Goal: Task Accomplishment & Management: Complete application form

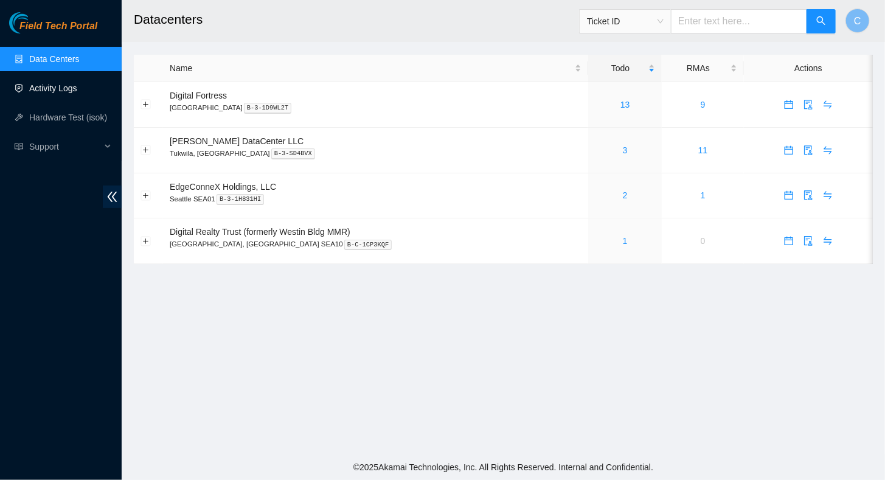
click at [52, 92] on link "Activity Logs" at bounding box center [53, 88] width 48 height 10
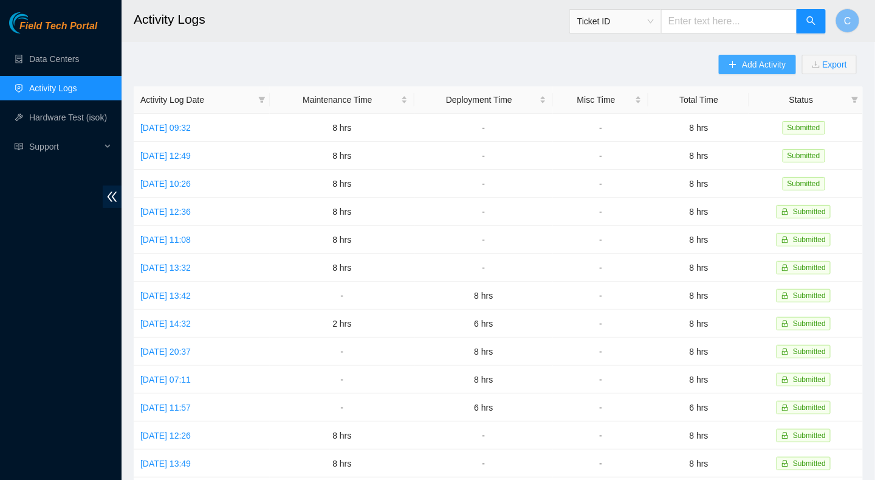
click at [739, 64] on button "Add Activity" at bounding box center [757, 64] width 77 height 19
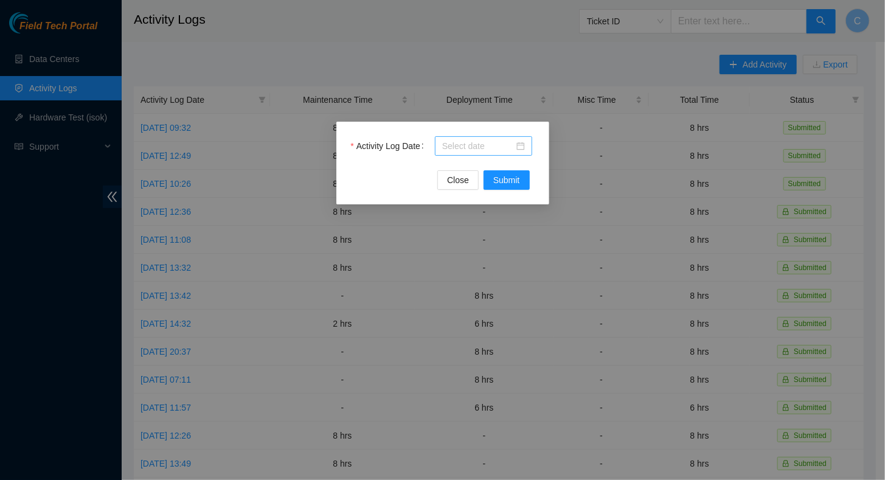
click at [471, 143] on input "Activity Log Date" at bounding box center [478, 145] width 72 height 13
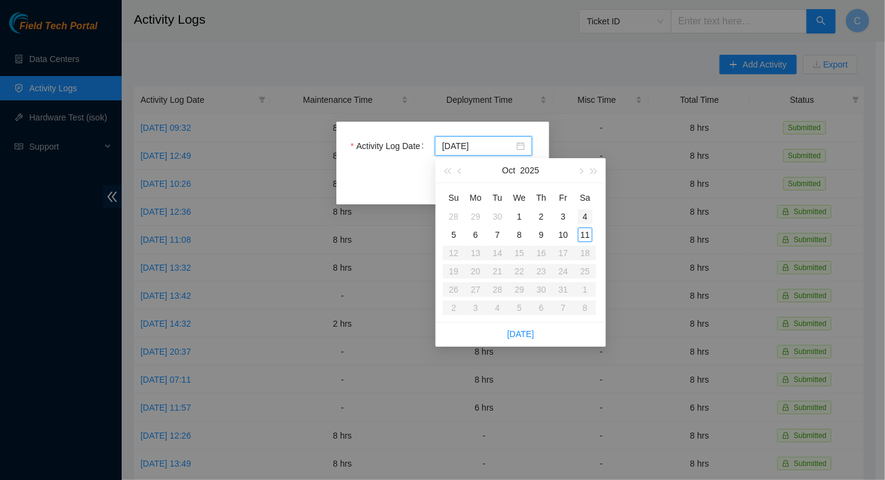
type input "2025-10-04"
type input "[DATE]"
click at [543, 235] on div "9" at bounding box center [541, 234] width 15 height 15
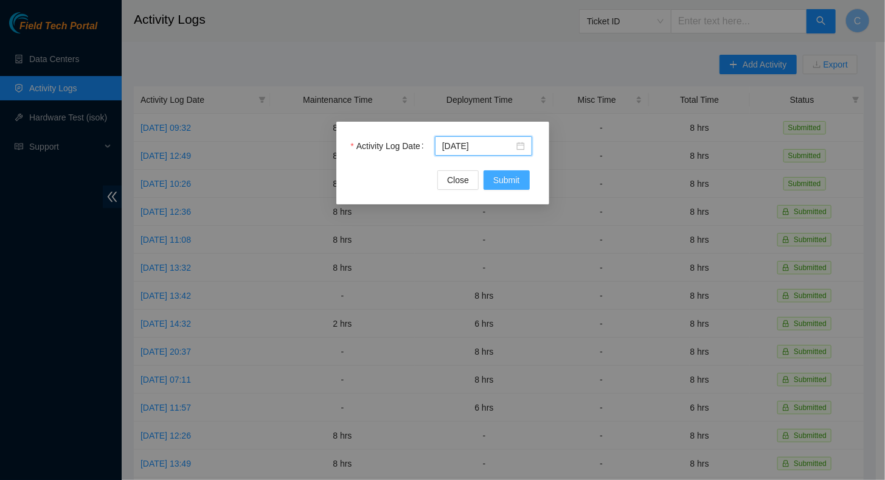
click at [516, 181] on span "Submit" at bounding box center [506, 179] width 27 height 13
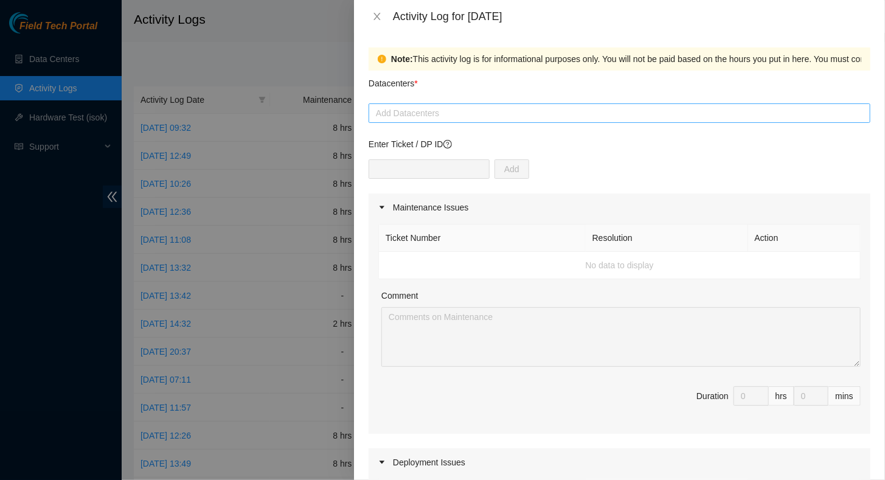
click at [417, 115] on div at bounding box center [618, 113] width 495 height 15
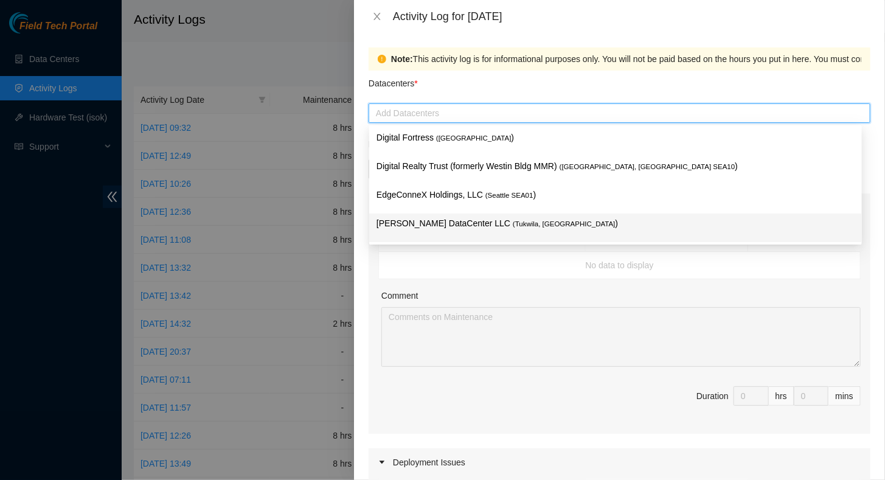
click at [404, 227] on p "[PERSON_NAME] DataCenter LLC ( [GEOGRAPHIC_DATA], [GEOGRAPHIC_DATA] )" at bounding box center [615, 223] width 478 height 14
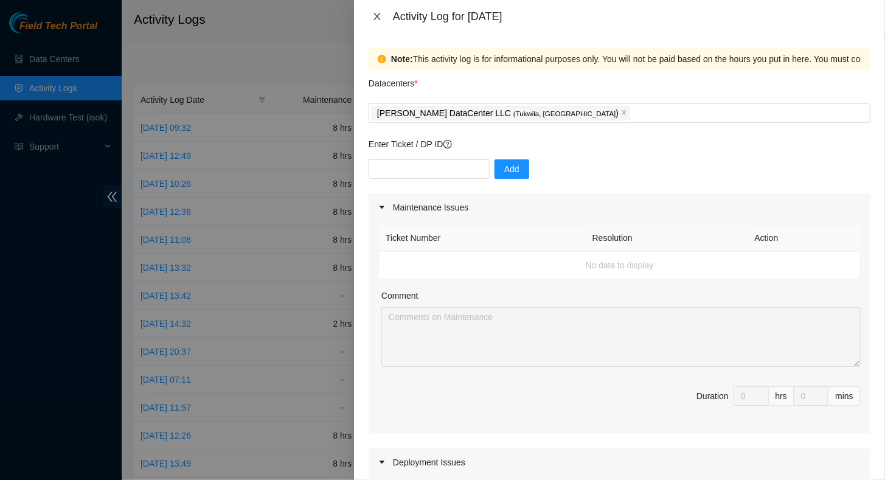
click at [380, 17] on icon "close" at bounding box center [377, 17] width 10 height 10
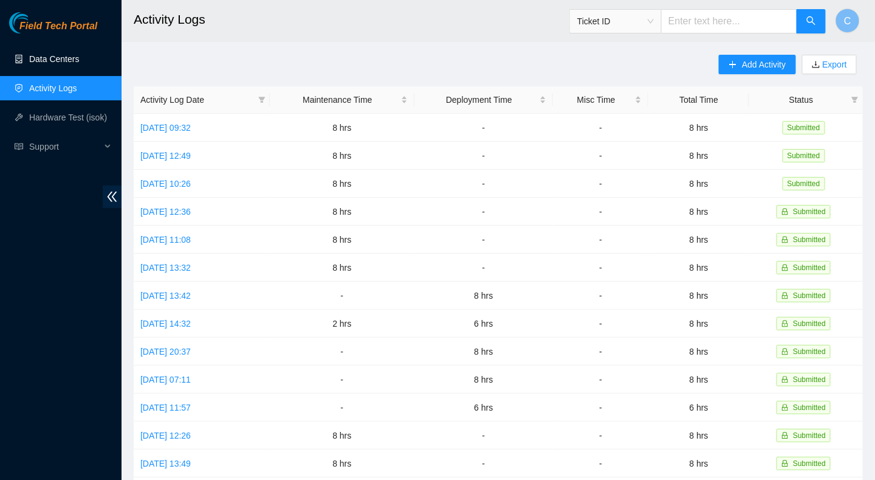
click at [43, 60] on link "Data Centers" at bounding box center [54, 59] width 50 height 10
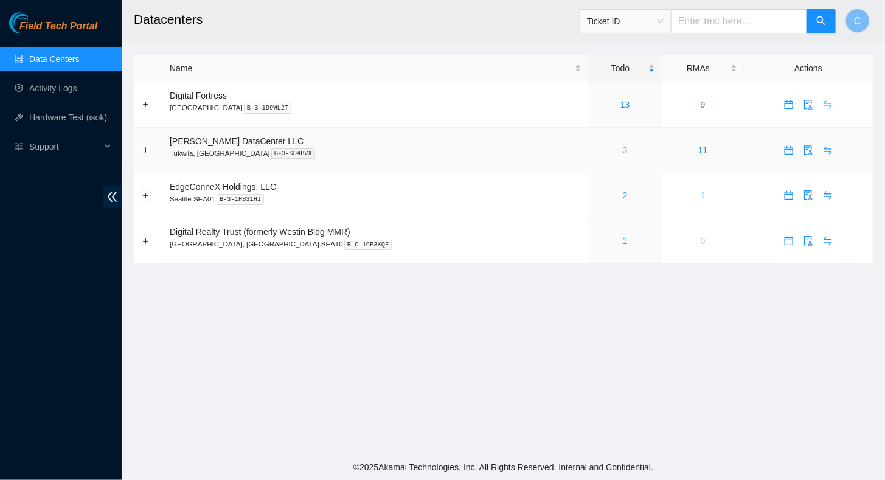
click at [623, 148] on link "3" at bounding box center [625, 150] width 5 height 10
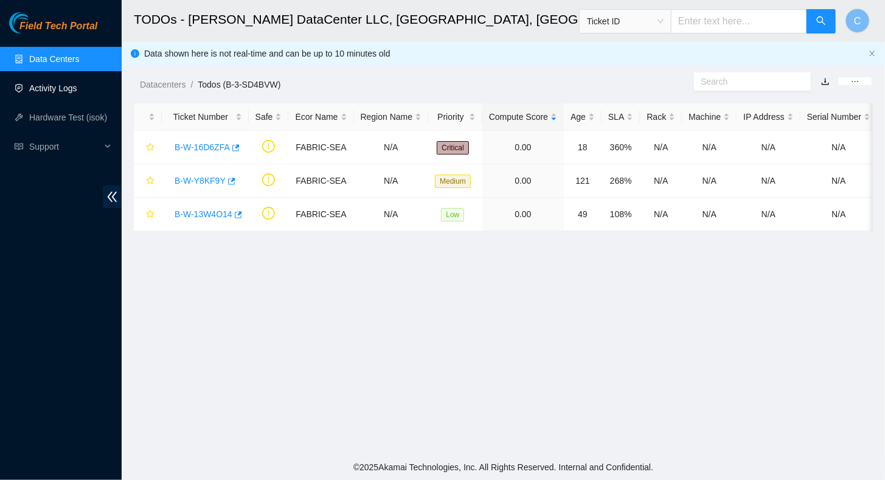
click at [47, 89] on link "Activity Logs" at bounding box center [53, 88] width 48 height 10
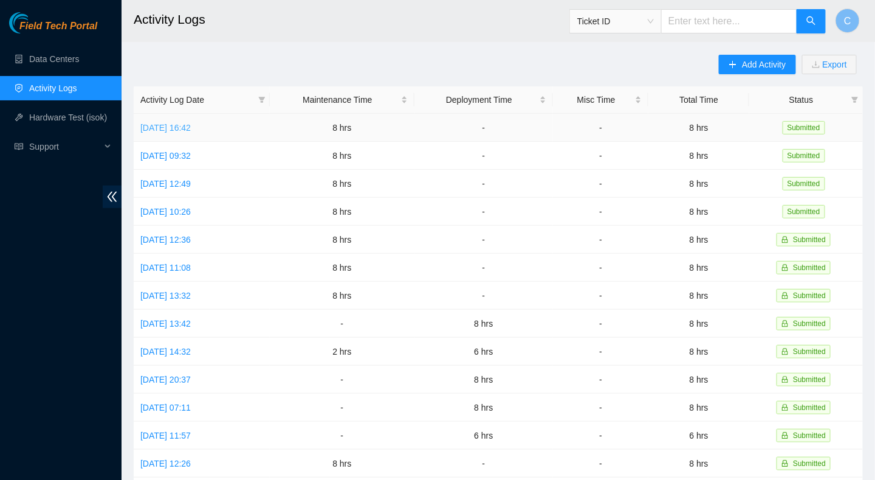
click at [166, 126] on link "[DATE] 16:42" at bounding box center [165, 128] width 50 height 10
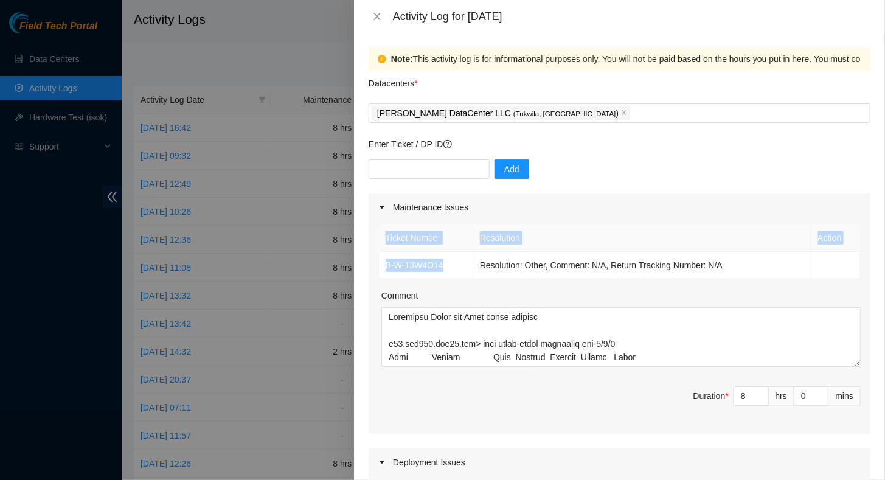
drag, startPoint x: 449, startPoint y: 263, endPoint x: 365, endPoint y: 257, distance: 83.5
click at [365, 257] on div "Note: This activity log is for informational purposes only. You will not be pai…" at bounding box center [619, 256] width 531 height 447
click at [451, 266] on td "B-W-13W4O14" at bounding box center [426, 265] width 94 height 27
click at [449, 265] on td "B-W-13W4O14" at bounding box center [426, 265] width 94 height 27
drag, startPoint x: 449, startPoint y: 266, endPoint x: 385, endPoint y: 266, distance: 63.2
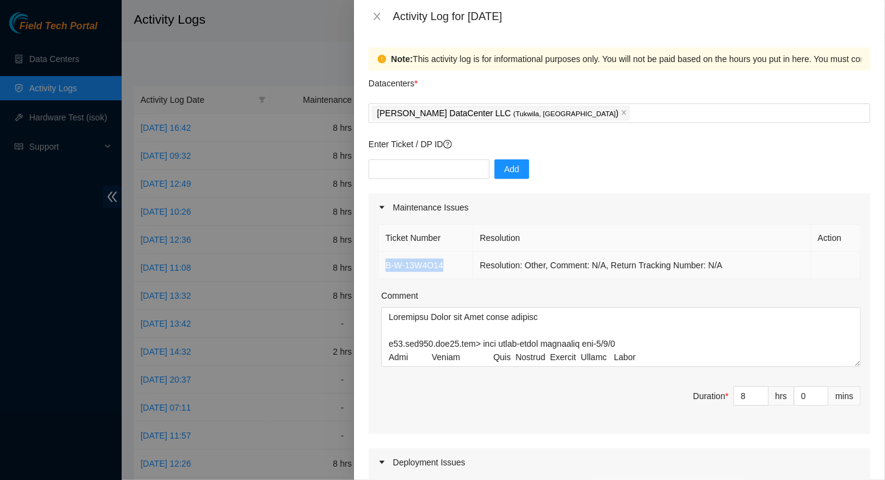
click at [385, 266] on td "B-W-13W4O14" at bounding box center [426, 265] width 94 height 27
copy link "B-W-13W4O14"
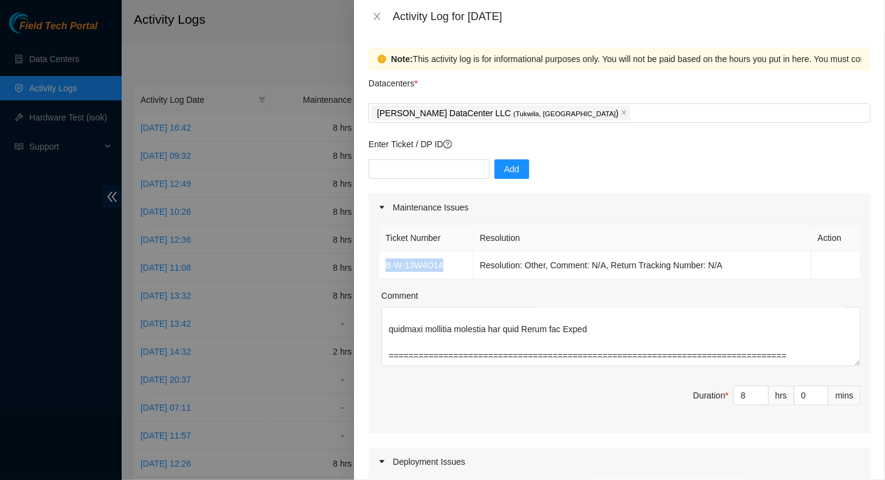
scroll to position [1029, 0]
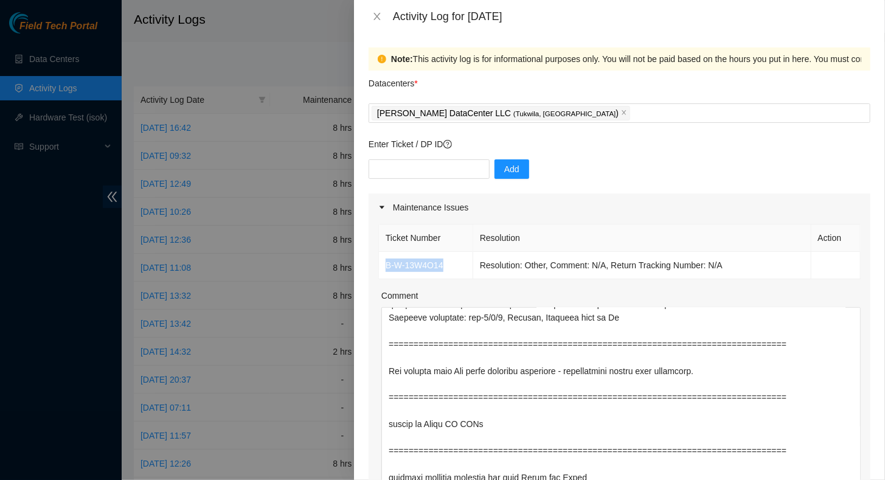
drag, startPoint x: 845, startPoint y: 362, endPoint x: 847, endPoint y: 510, distance: 148.4
click at [847, 479] on html "Field Tech Portal Data Centers Activity Logs Hardware Test (isok) Support Activ…" at bounding box center [442, 240] width 885 height 480
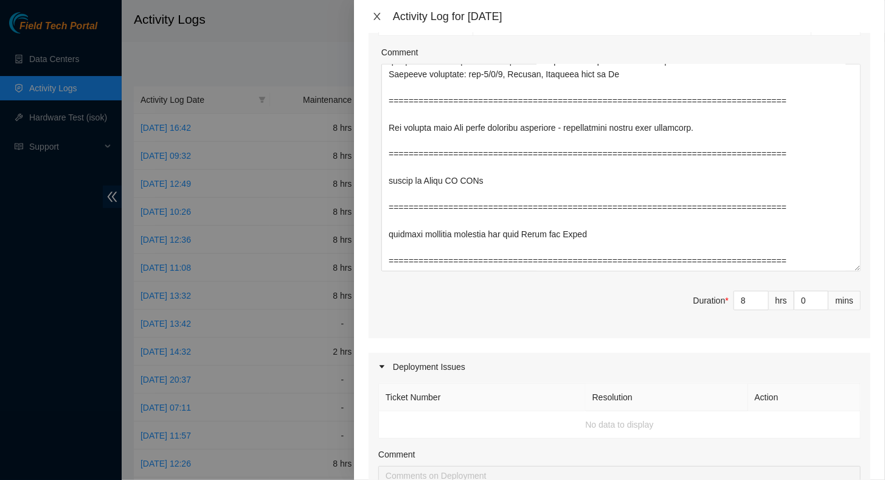
click at [378, 17] on icon "close" at bounding box center [377, 17] width 10 height 10
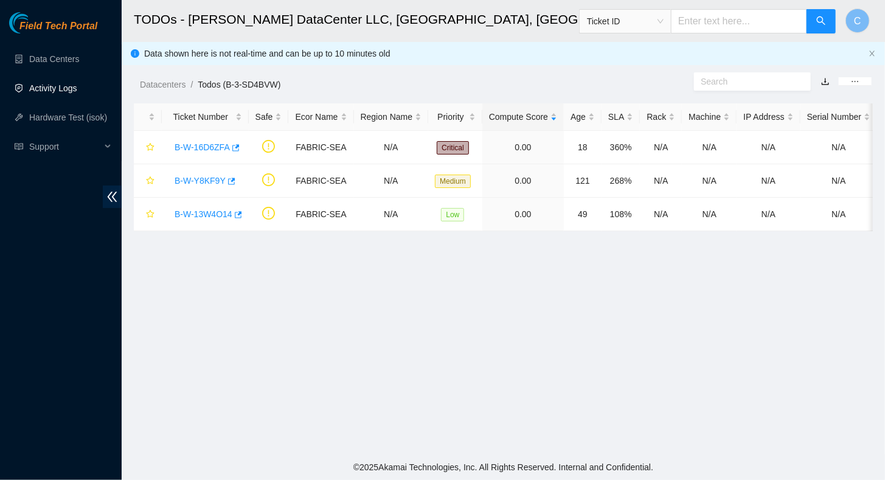
click at [54, 92] on link "Activity Logs" at bounding box center [53, 88] width 48 height 10
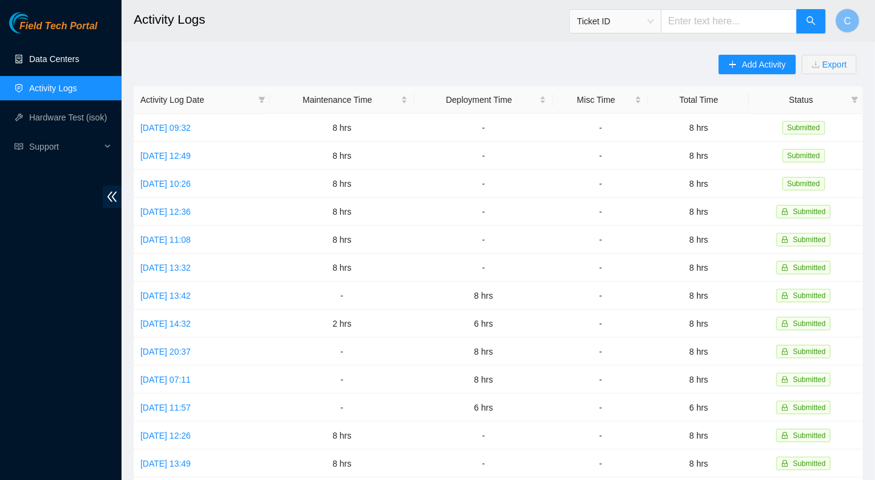
click at [40, 58] on link "Data Centers" at bounding box center [54, 59] width 50 height 10
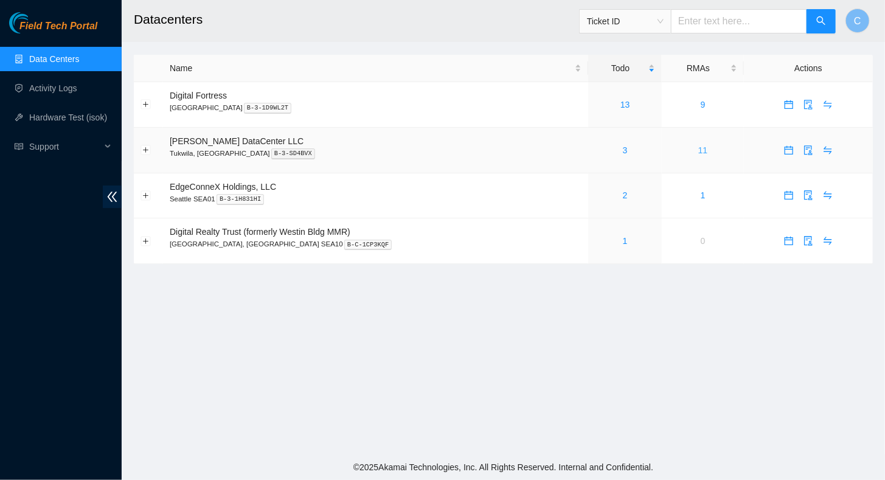
click at [698, 148] on link "11" at bounding box center [703, 150] width 10 height 10
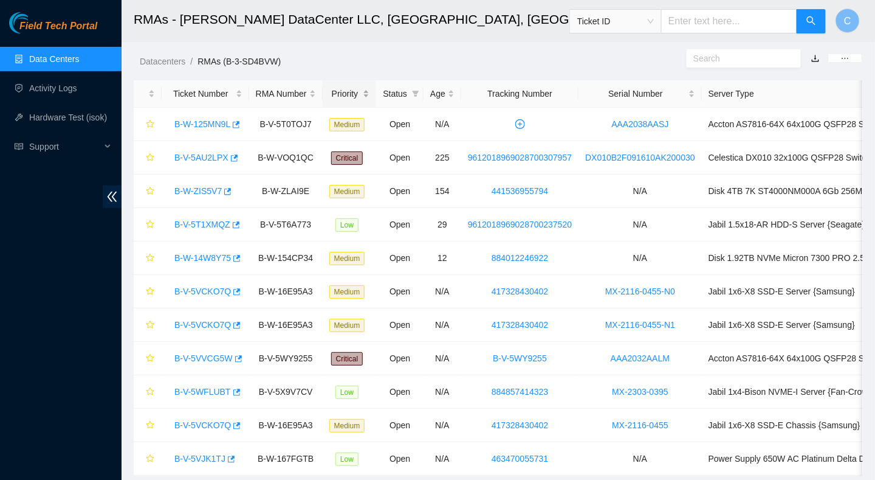
click at [348, 92] on div "Priority" at bounding box center [349, 93] width 41 height 13
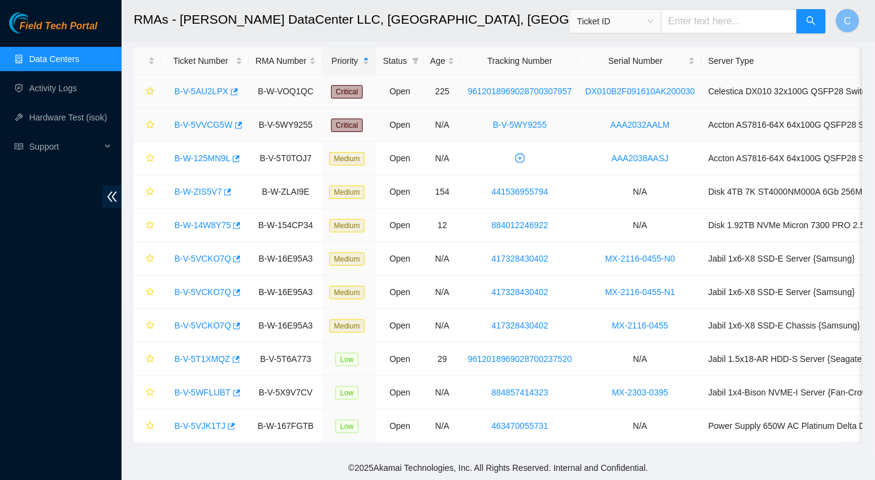
scroll to position [39, 0]
click at [49, 88] on link "Activity Logs" at bounding box center [53, 88] width 48 height 10
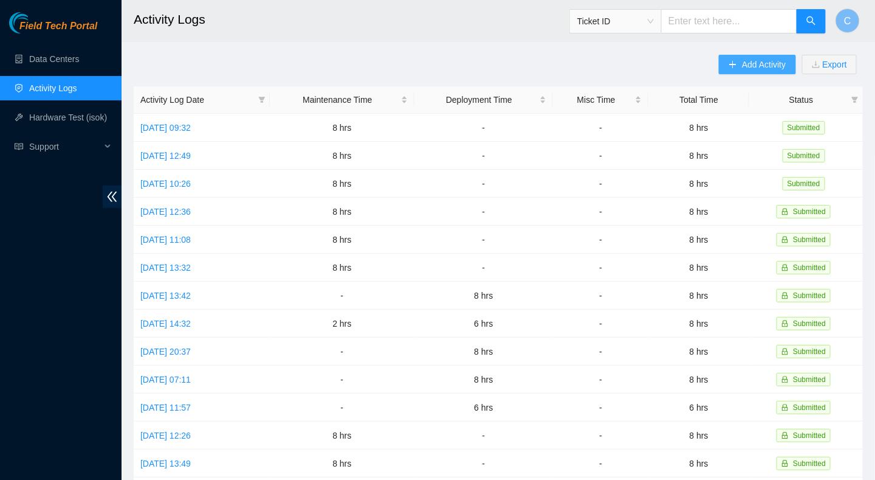
click at [731, 65] on icon "plus" at bounding box center [733, 64] width 9 height 9
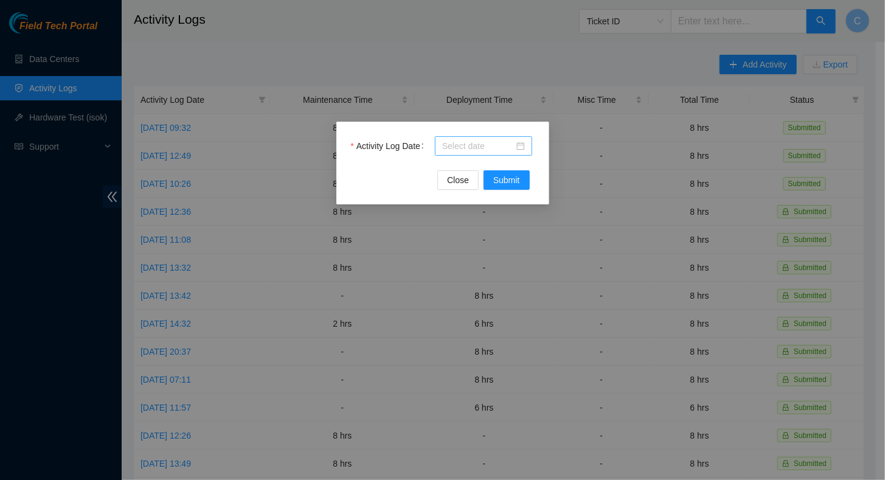
click at [516, 143] on div at bounding box center [483, 145] width 83 height 13
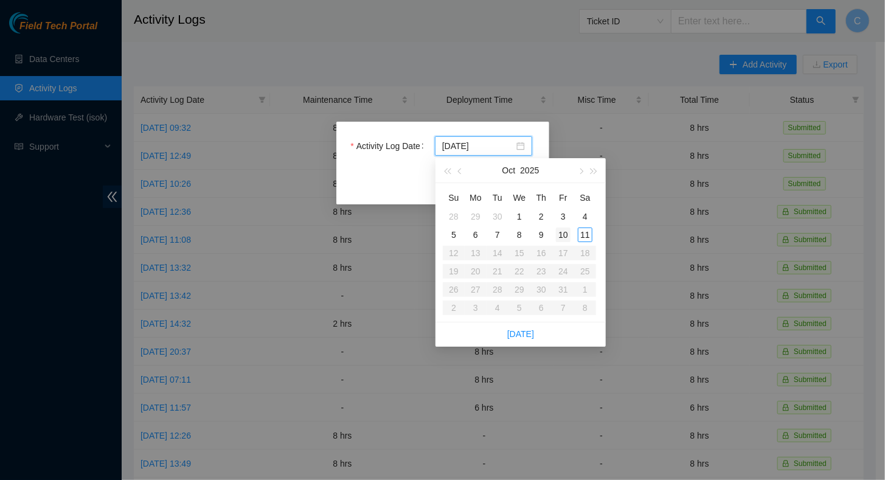
type input "[DATE]"
click at [562, 236] on div "10" at bounding box center [563, 234] width 15 height 15
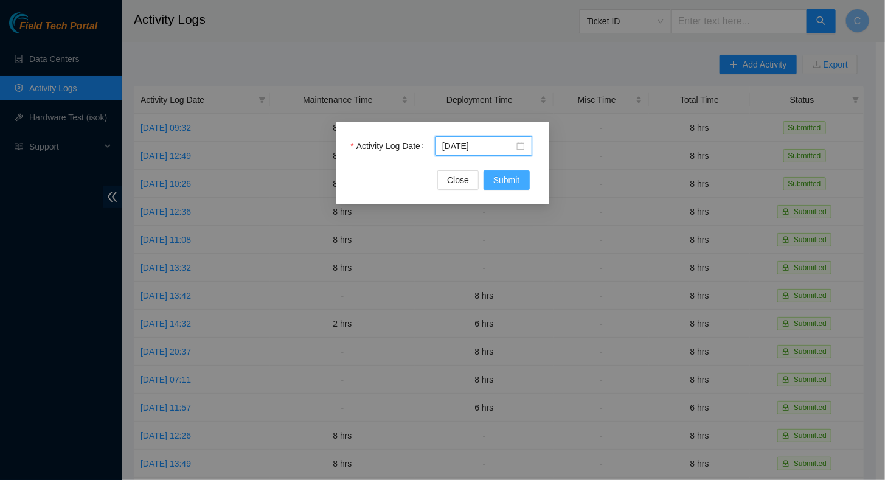
click at [511, 183] on span "Submit" at bounding box center [506, 179] width 27 height 13
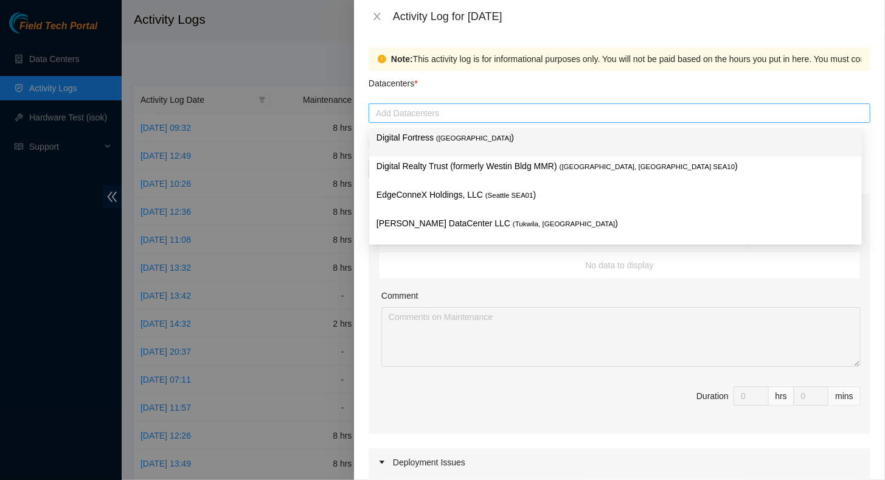
click at [401, 114] on div at bounding box center [618, 113] width 495 height 15
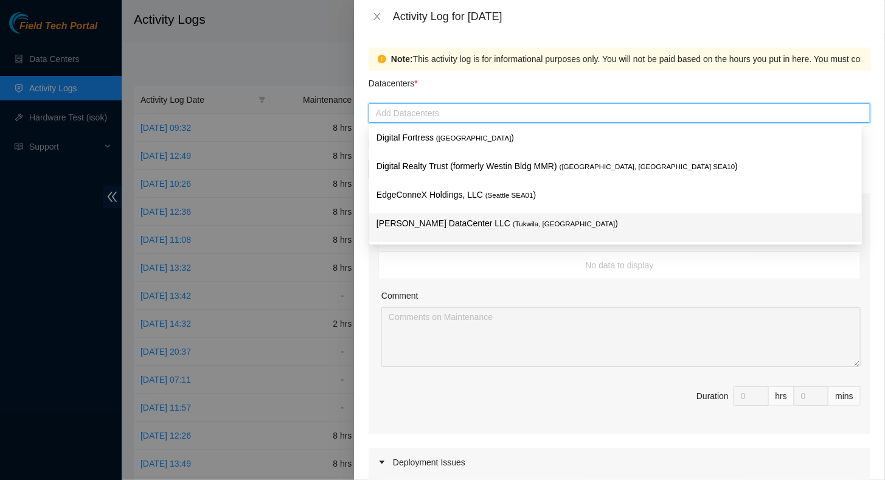
click at [404, 232] on div "[PERSON_NAME] DataCenter LLC ( [GEOGRAPHIC_DATA], [GEOGRAPHIC_DATA] )" at bounding box center [615, 227] width 478 height 22
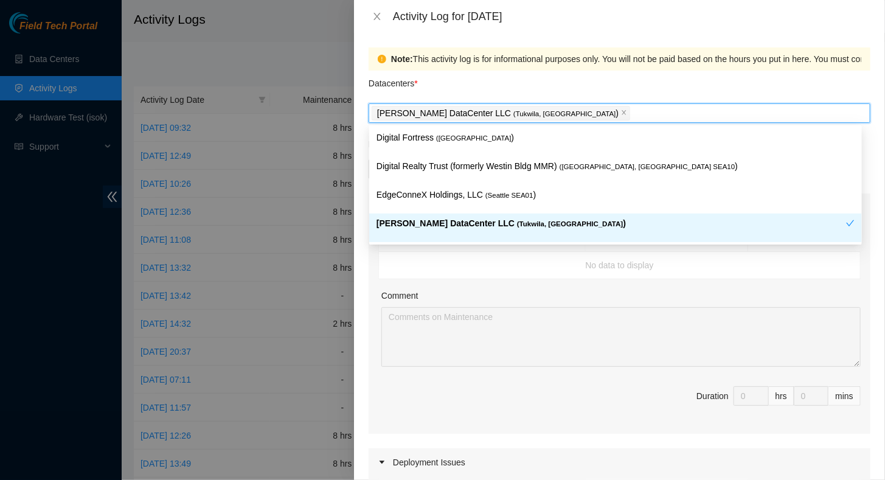
click at [473, 289] on div "Comment" at bounding box center [620, 298] width 479 height 18
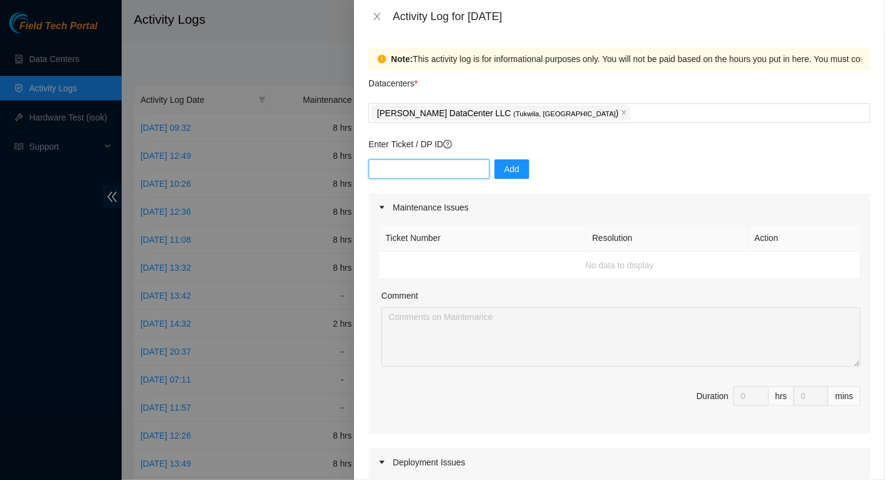
click at [405, 175] on input "text" at bounding box center [428, 168] width 121 height 19
type input "B-W-13W4O14"
click at [494, 167] on button "Add" at bounding box center [511, 168] width 35 height 19
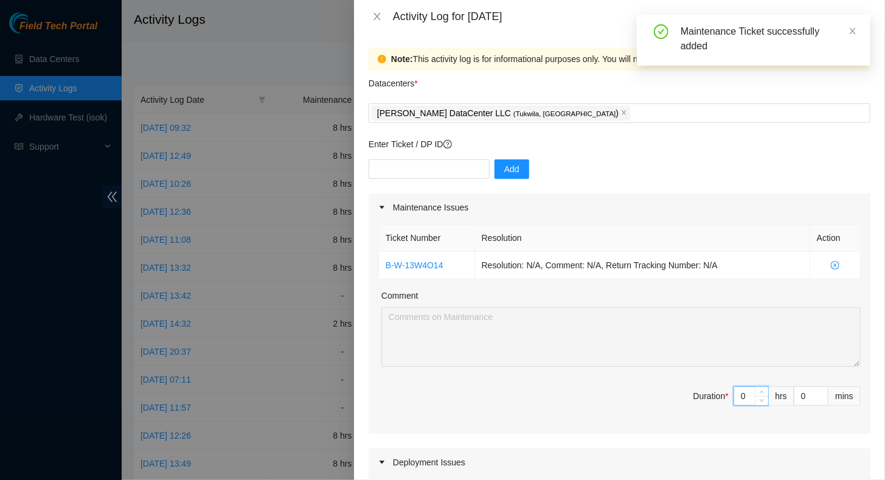
drag, startPoint x: 737, startPoint y: 391, endPoint x: 704, endPoint y: 395, distance: 33.6
click at [704, 395] on span "Duration * 0 hrs 0 mins" at bounding box center [619, 403] width 482 height 34
type input "8"
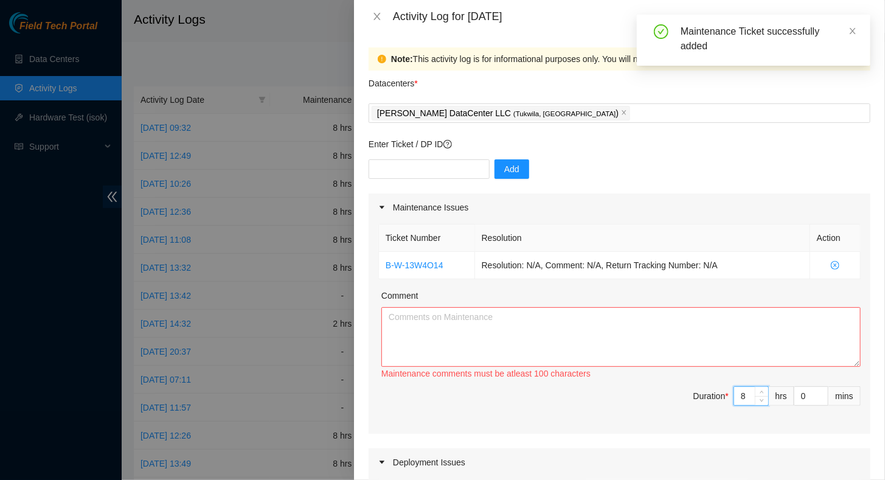
type input "8"
click at [599, 331] on textarea "Comment" at bounding box center [620, 337] width 479 height 60
paste textarea "Monitored [PERSON_NAME] and [PERSON_NAME] fiber tickets r20.tor101.sea01.fab> s…"
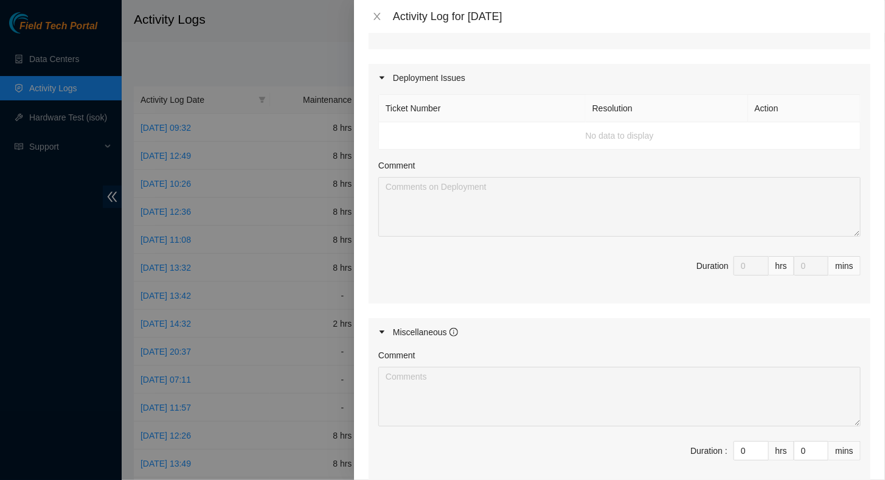
scroll to position [521, 0]
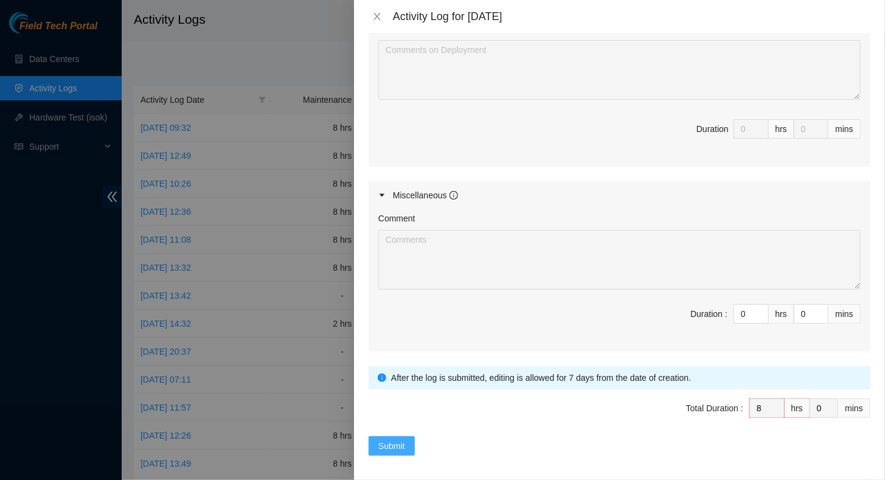
type textarea "Monitored [PERSON_NAME] and [PERSON_NAME] fiber tickets r20.tor101.sea01.fab> s…"
click at [405, 440] on button "Submit" at bounding box center [391, 445] width 46 height 19
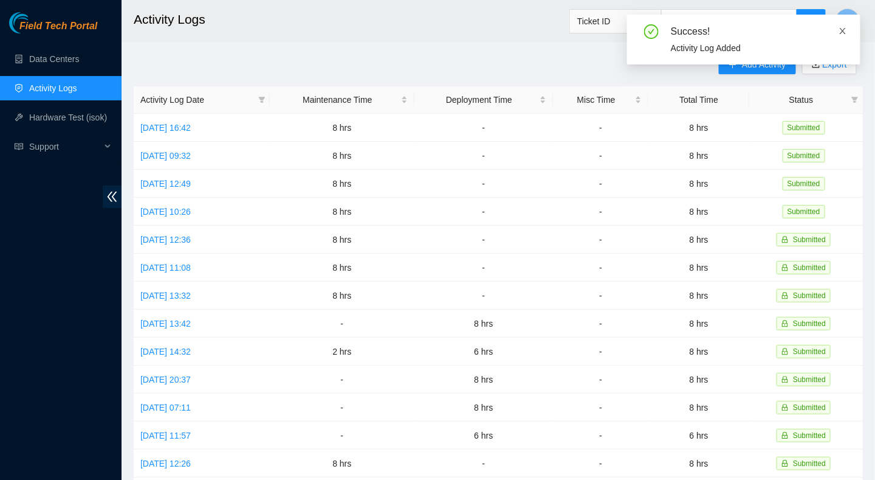
click at [843, 32] on icon "close" at bounding box center [843, 31] width 6 height 6
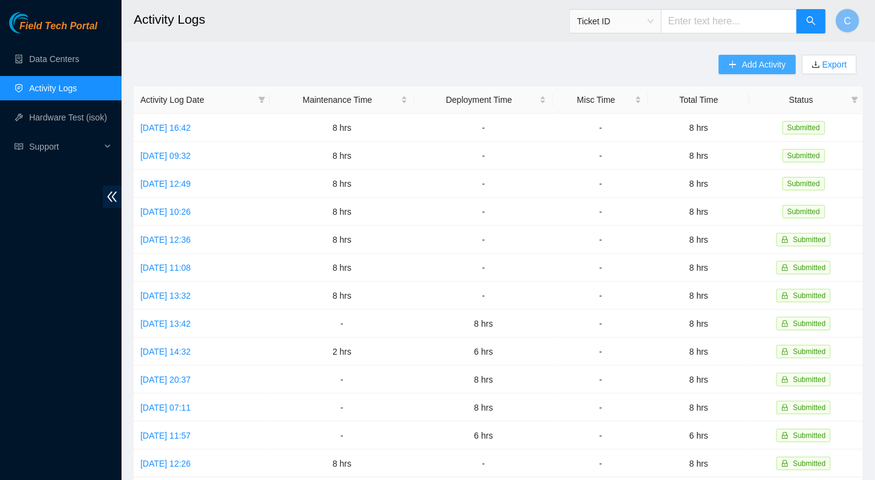
click at [750, 64] on span "Add Activity" at bounding box center [764, 64] width 44 height 13
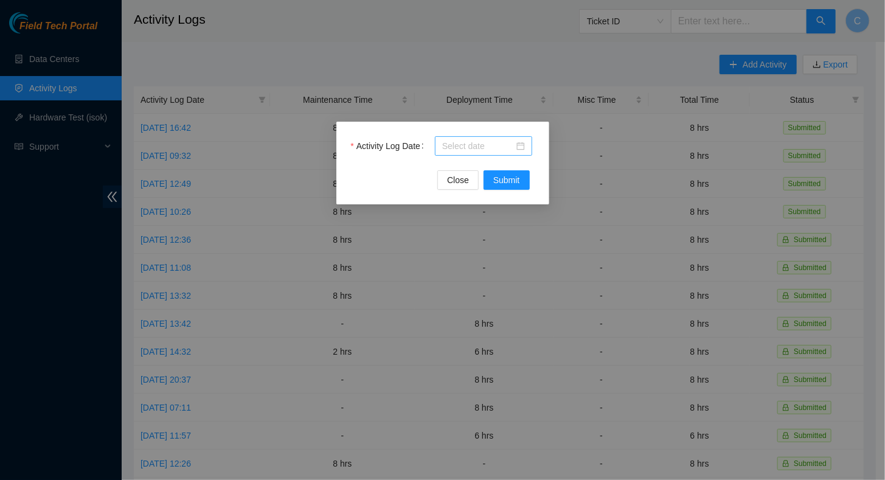
click at [460, 145] on input "Activity Log Date" at bounding box center [478, 145] width 72 height 13
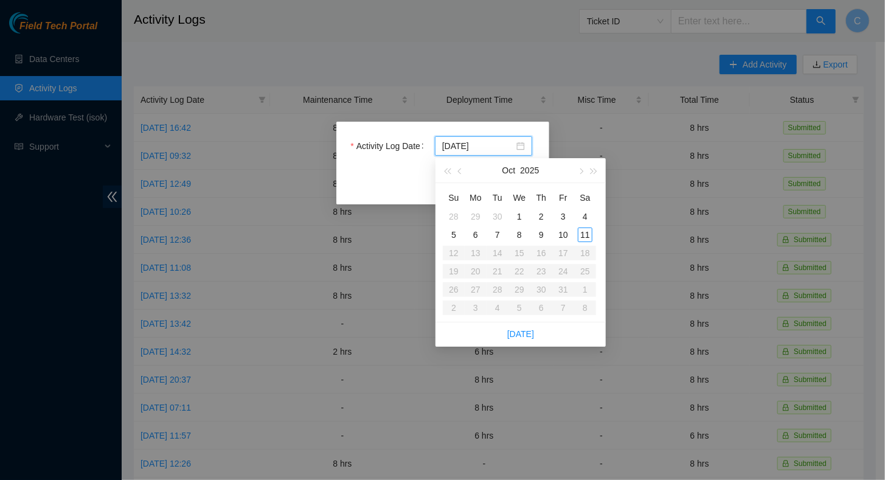
type input "[DATE]"
click at [540, 235] on div "9" at bounding box center [541, 234] width 15 height 15
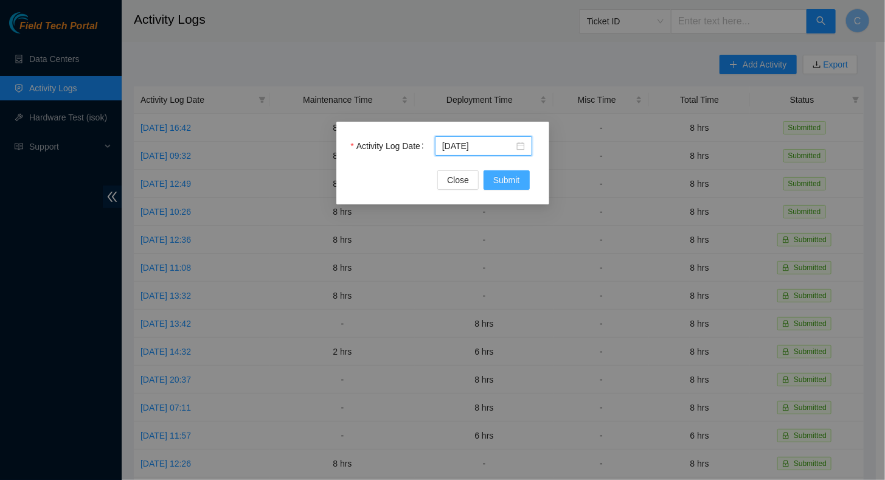
click at [506, 179] on span "Submit" at bounding box center [506, 179] width 27 height 13
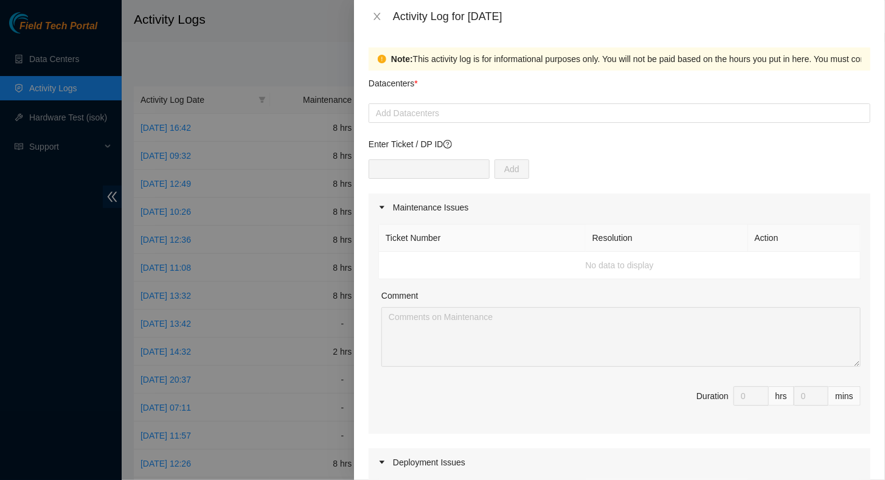
click at [684, 18] on div "Activity Log for [DATE]" at bounding box center [631, 16] width 477 height 13
click at [407, 117] on div at bounding box center [618, 113] width 495 height 15
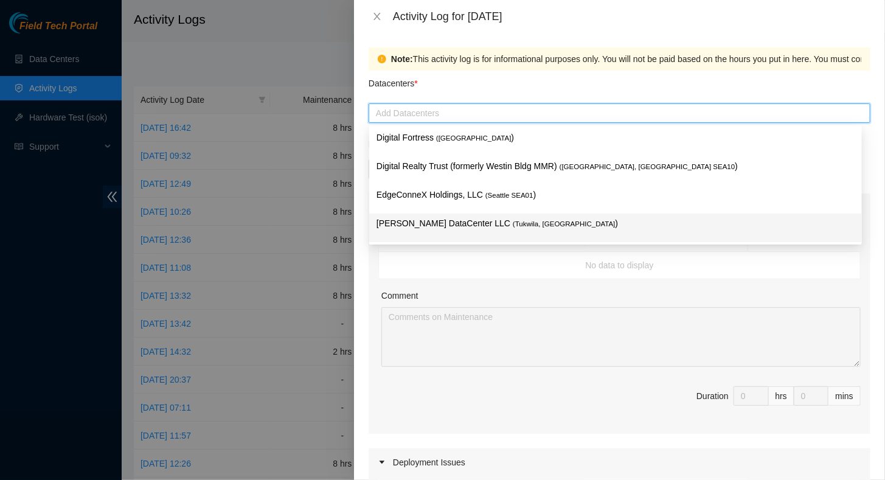
click at [405, 229] on p "[PERSON_NAME] DataCenter LLC ( [GEOGRAPHIC_DATA], [GEOGRAPHIC_DATA] )" at bounding box center [615, 223] width 478 height 14
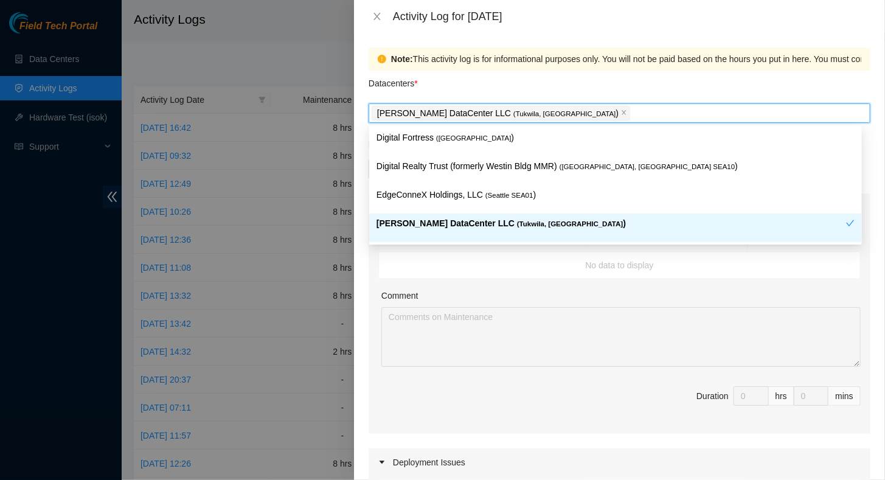
click at [458, 272] on td "No data to display" at bounding box center [619, 265] width 481 height 27
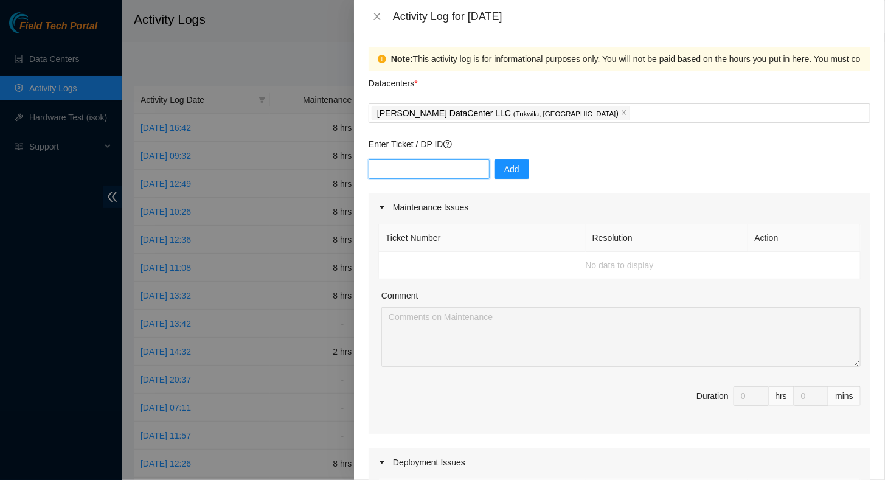
click at [405, 169] on input "text" at bounding box center [428, 168] width 121 height 19
paste input "B-W-13W4O14"
type input "B-W-13W4O14"
click at [504, 169] on span "Add" at bounding box center [511, 168] width 15 height 13
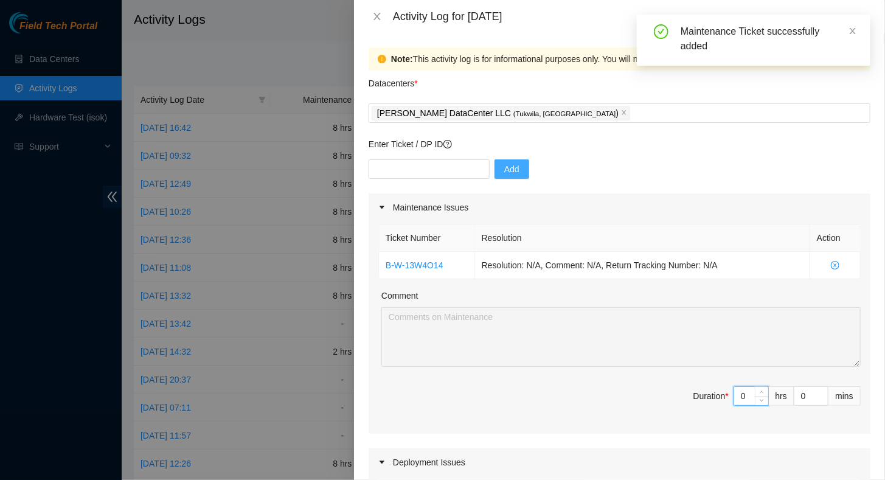
drag, startPoint x: 737, startPoint y: 394, endPoint x: 711, endPoint y: 392, distance: 26.3
click at [711, 393] on span "Duration * 0 hrs 0 mins" at bounding box center [619, 403] width 482 height 34
type input "8"
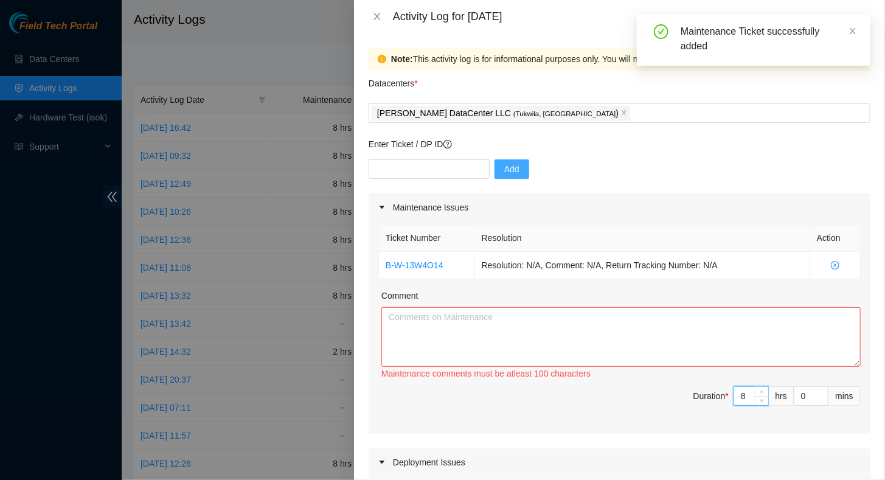
type input "8"
click at [594, 329] on textarea "Comment" at bounding box center [620, 337] width 479 height 60
type textarea "w"
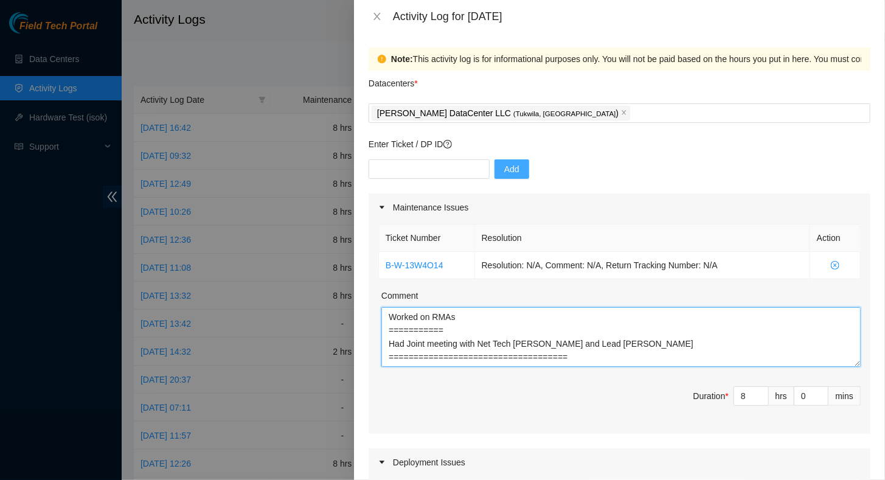
scroll to position [40, 0]
paste textarea "[nie-field-sea]Re: Ready for FT | DP79240 r01.border101.sea01.fab: Add 1x100G P…"
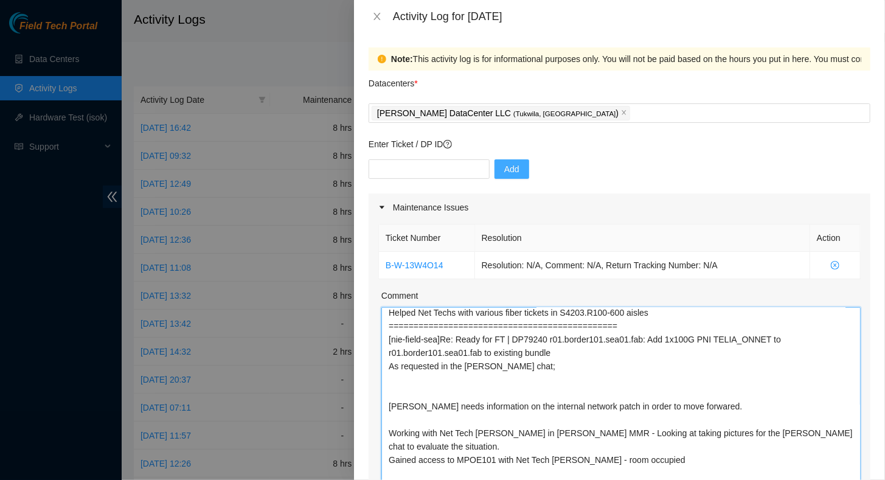
scroll to position [53, 0]
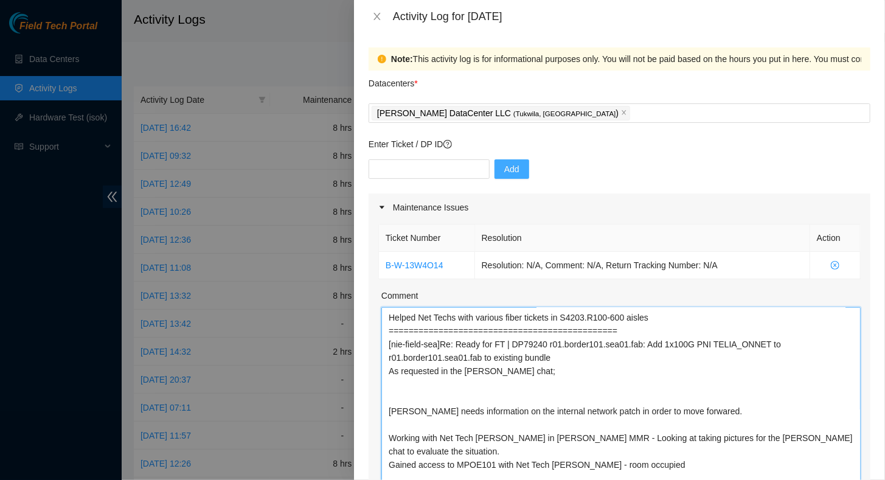
drag, startPoint x: 847, startPoint y: 362, endPoint x: 826, endPoint y: 510, distance: 149.3
click at [826, 479] on html "Field Tech Portal Data Centers Activity Logs Hardware Test (isok) Support Activ…" at bounding box center [442, 240] width 885 height 480
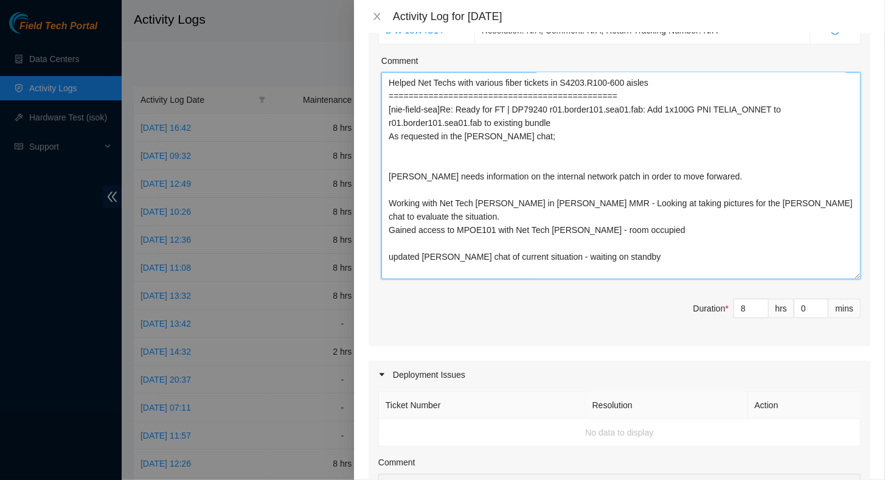
scroll to position [243, 0]
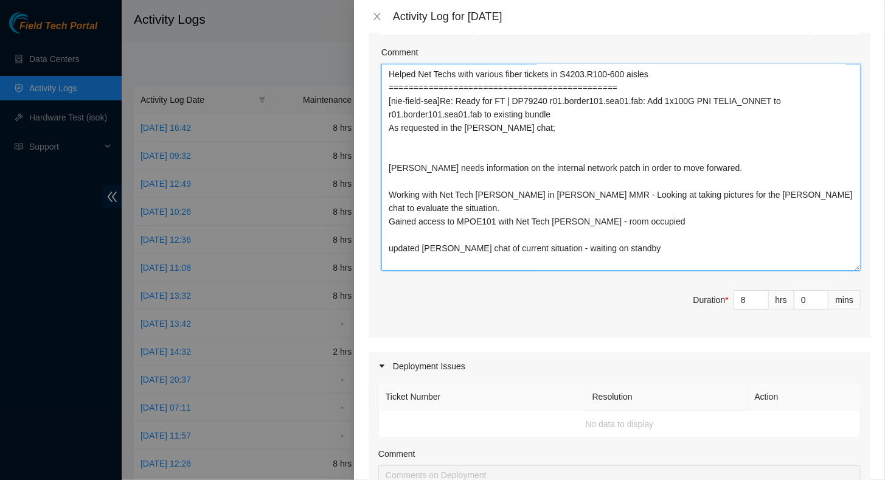
type textarea "Worked on RMAs =========== Had Joint meeting with Net Tech [PERSON_NAME] and Le…"
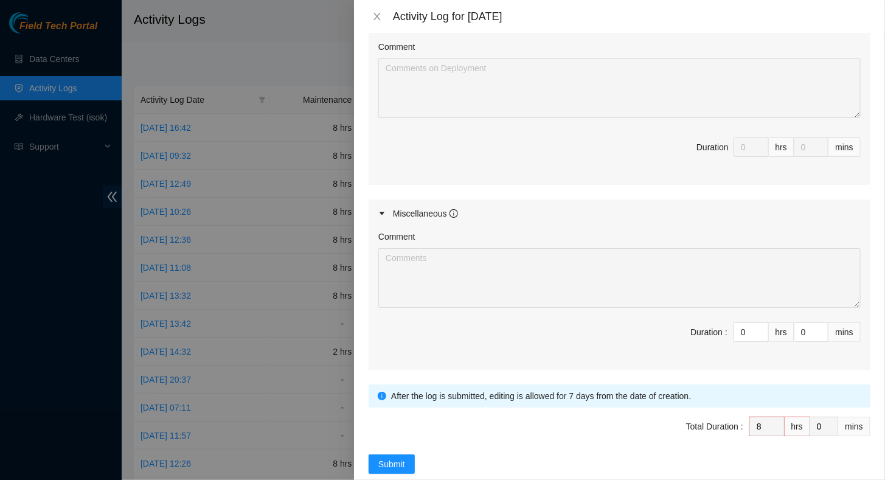
scroll to position [669, 0]
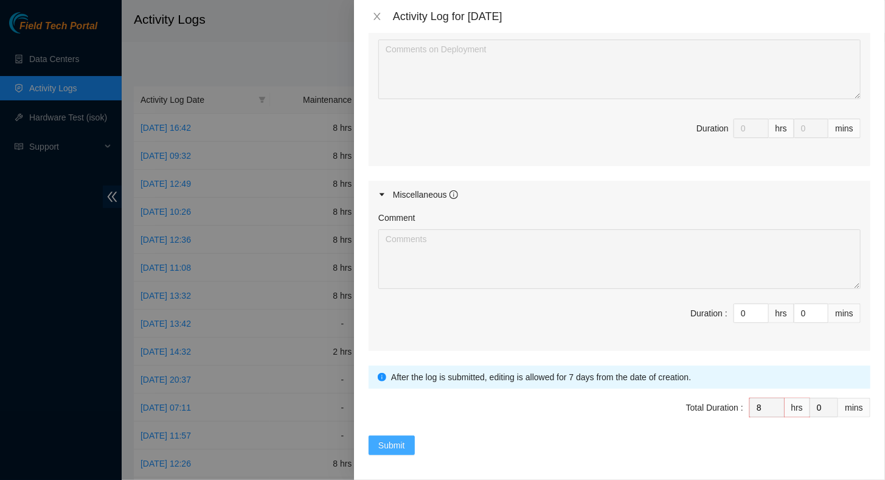
click at [398, 438] on span "Submit" at bounding box center [391, 444] width 27 height 13
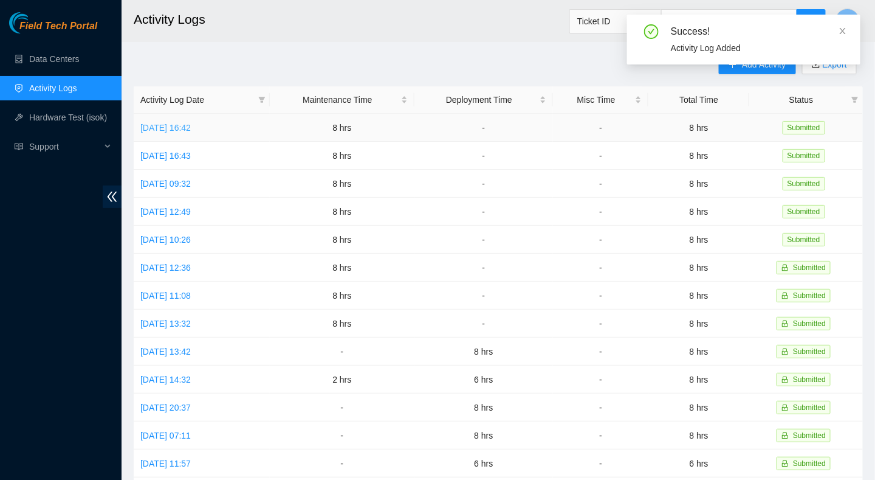
click at [162, 128] on link "[DATE] 16:42" at bounding box center [165, 128] width 50 height 10
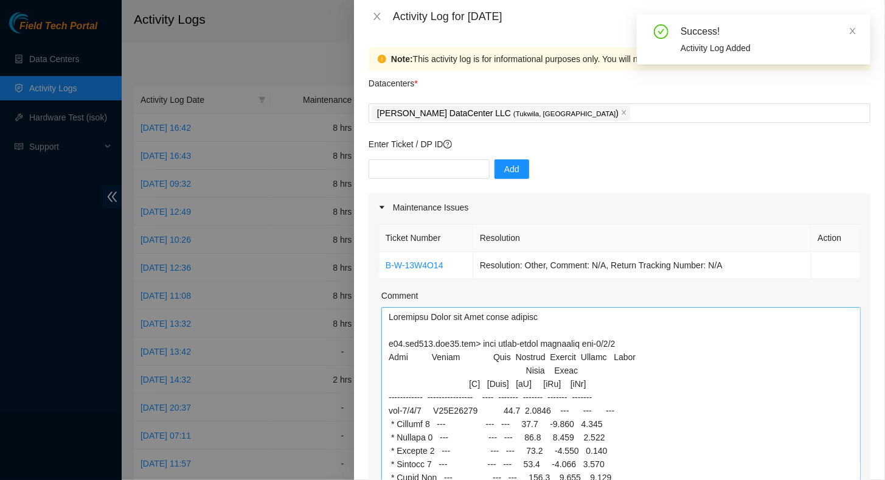
drag, startPoint x: 844, startPoint y: 359, endPoint x: 747, endPoint y: 435, distance: 123.5
click at [806, 479] on html "Field Tech Portal Data Centers Activity Logs Hardware Test (isok) Support Activ…" at bounding box center [442, 240] width 885 height 480
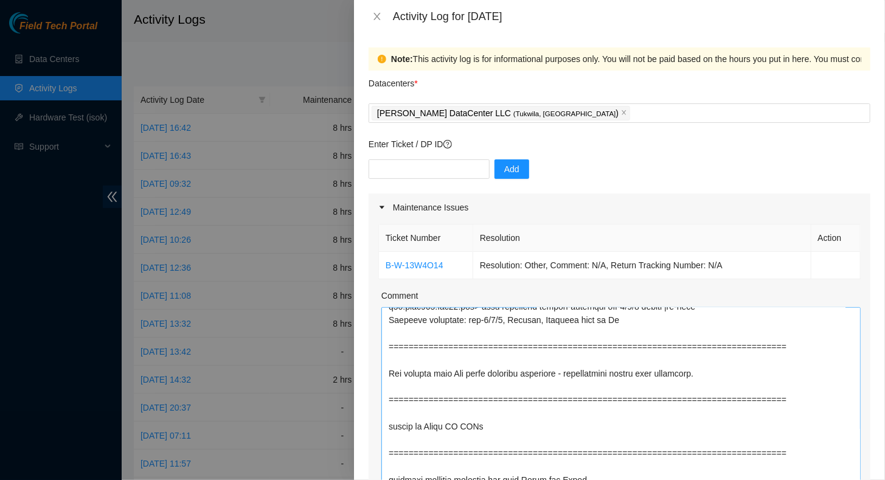
scroll to position [1026, 0]
click at [607, 464] on textarea "Comment" at bounding box center [620, 412] width 479 height 210
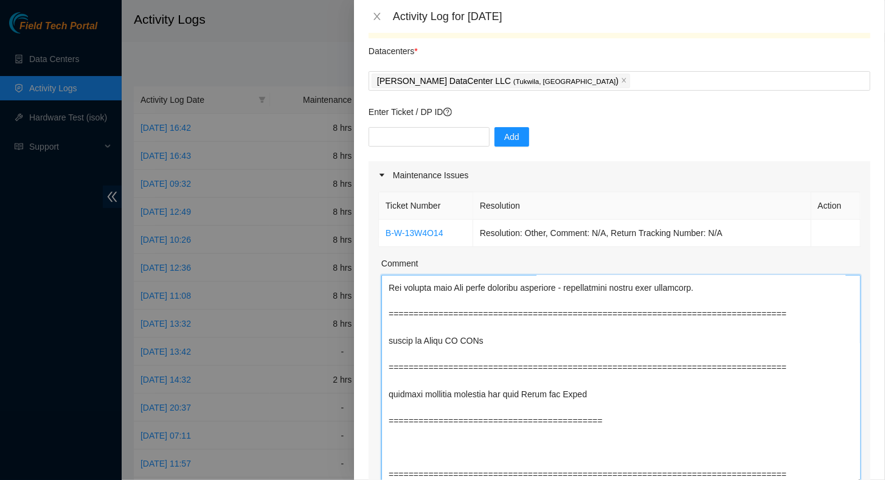
scroll to position [35, 0]
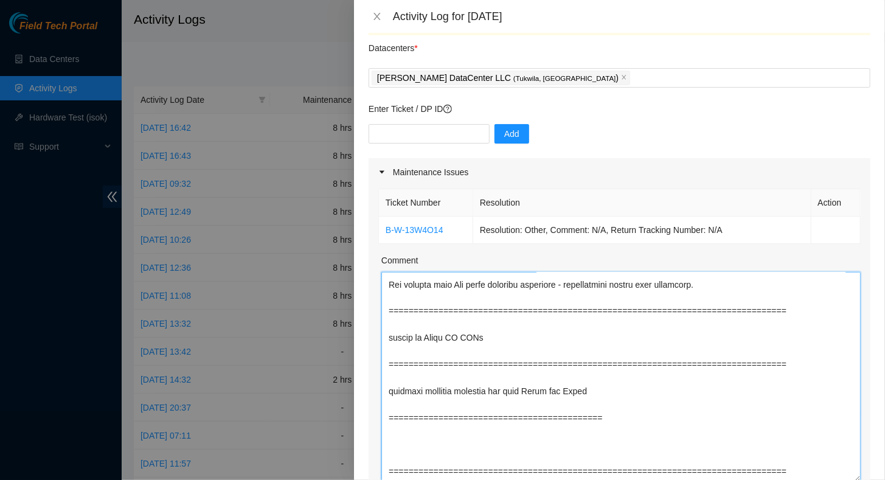
paste textarea "[nie-field-sea]Re: Ready for FT | DP79240 r01.border101.sea01.fab: Add 1x100G P…"
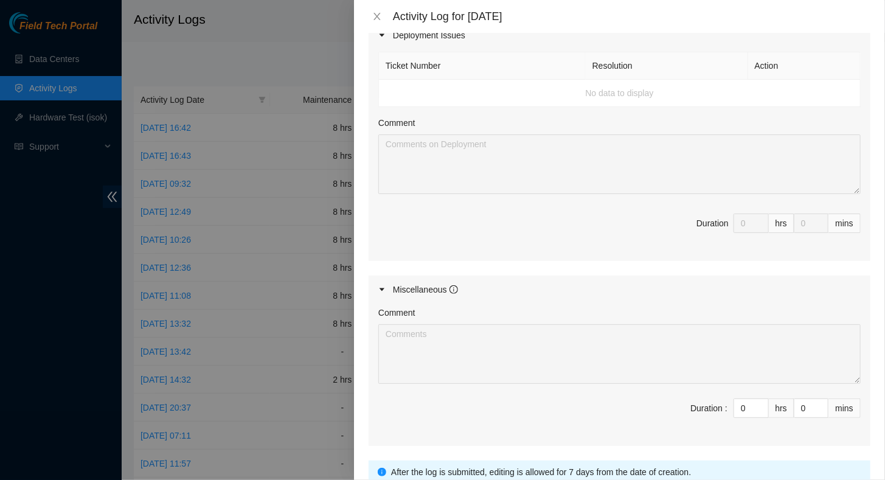
scroll to position [672, 0]
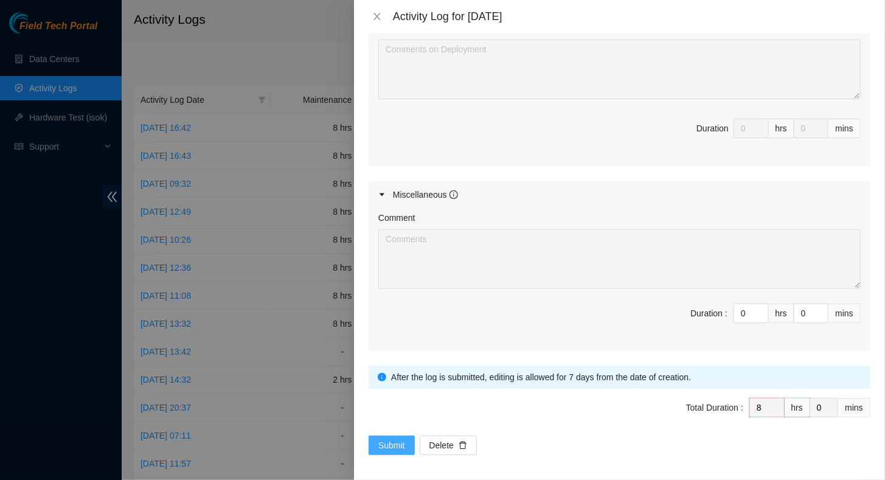
type textarea "Monitored [PERSON_NAME] and [PERSON_NAME] fiber tickets r20.tor101.sea01.fab> s…"
click at [398, 441] on span "Submit" at bounding box center [391, 444] width 27 height 13
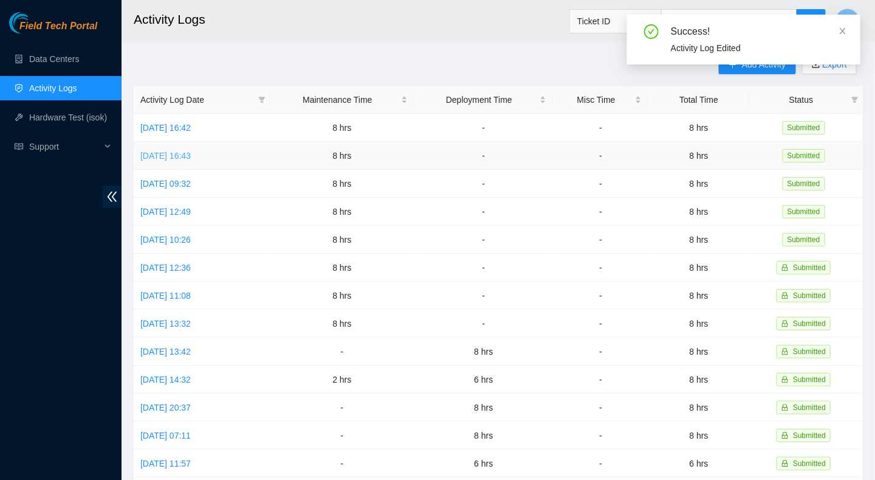
click at [191, 153] on link "[DATE] 16:43" at bounding box center [165, 156] width 50 height 10
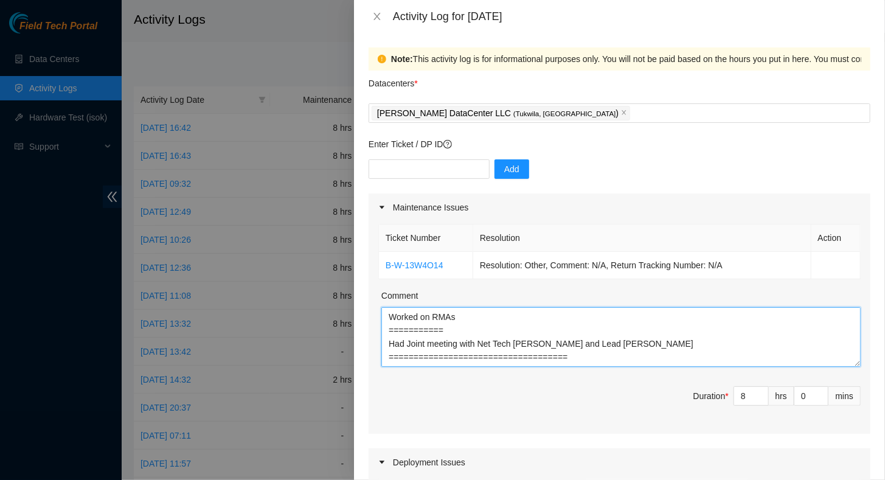
click at [613, 359] on textarea "Worked on RMAs =========== Had Joint meeting with Net Tech [PERSON_NAME] and Le…" at bounding box center [620, 337] width 479 height 60
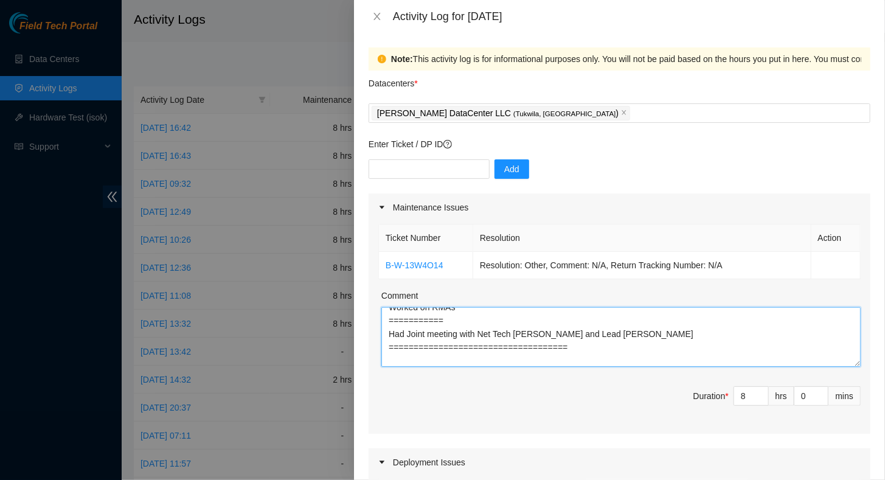
scroll to position [23, 0]
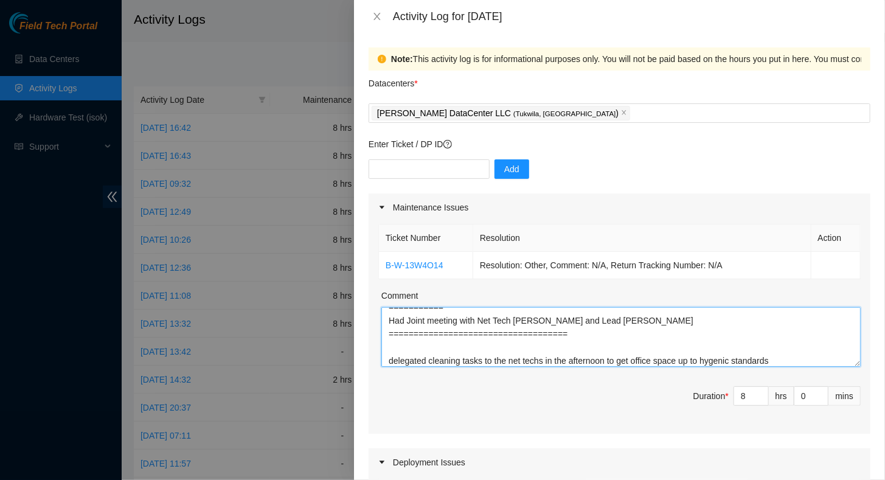
click at [774, 357] on textarea "Worked on RMAs =========== Had Joint meeting with Net Tech [PERSON_NAME] and Le…" at bounding box center [620, 337] width 479 height 60
drag, startPoint x: 778, startPoint y: 353, endPoint x: 784, endPoint y: 359, distance: 8.6
click at [778, 353] on textarea "Worked on RMAs =========== Had Joint meeting with Net Tech [PERSON_NAME] and Le…" at bounding box center [620, 337] width 479 height 60
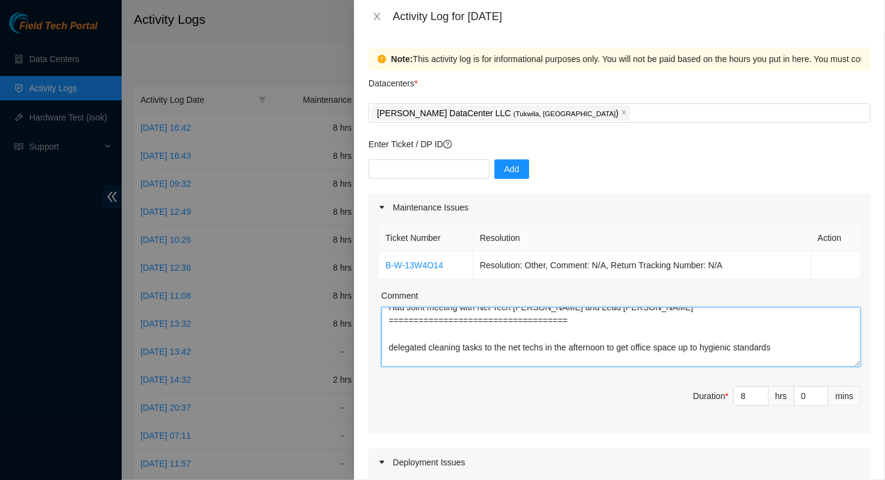
scroll to position [50, 0]
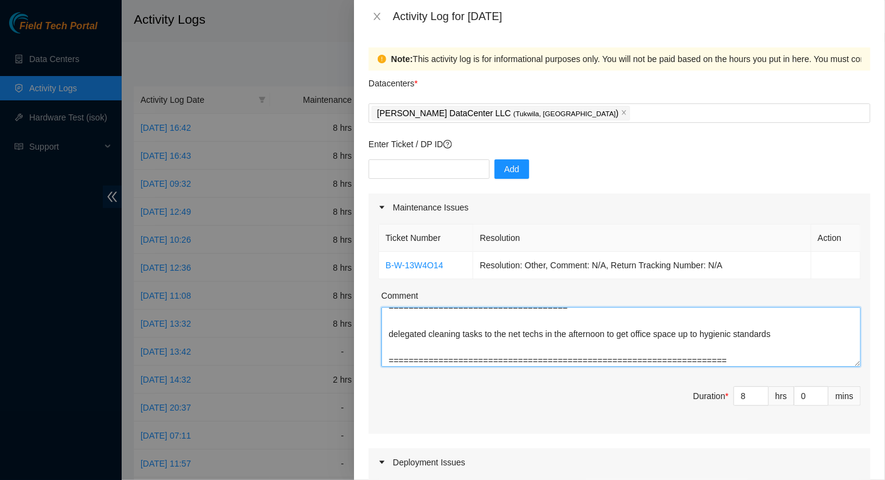
click at [502, 348] on textarea "Worked on RMAs =========== Had Joint meeting with Net Tech [PERSON_NAME] and Le…" at bounding box center [620, 337] width 479 height 60
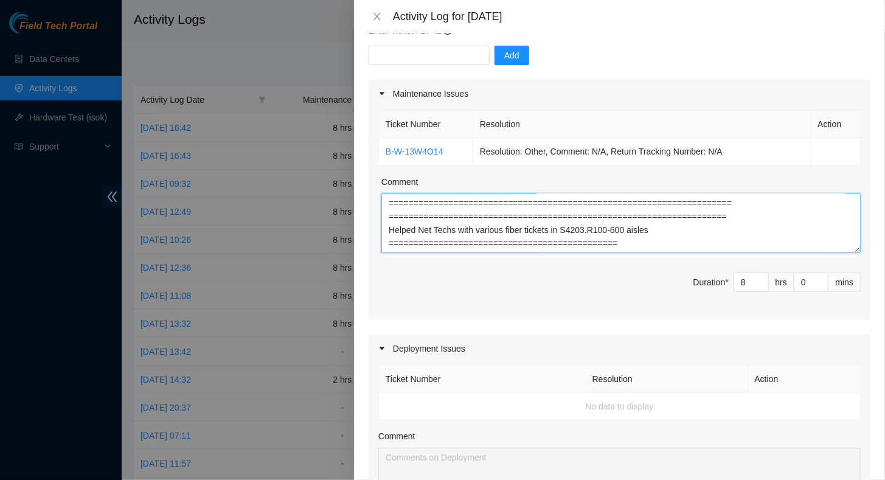
scroll to position [513, 0]
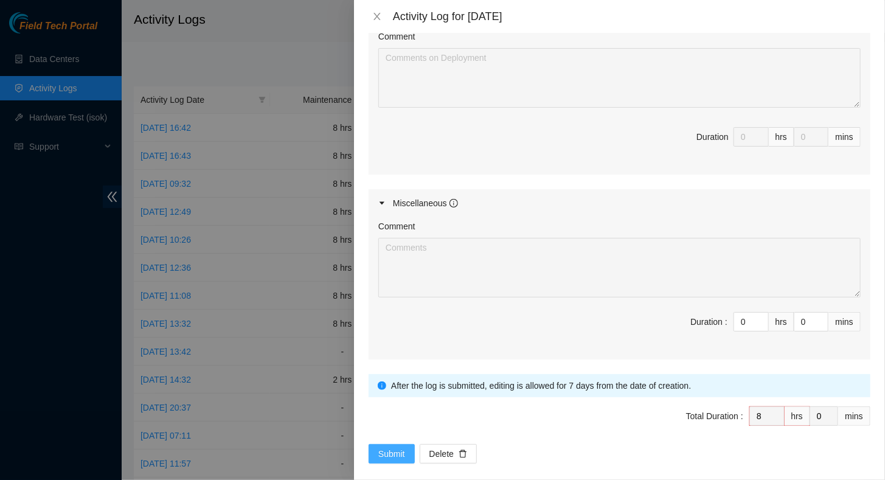
type textarea "Worked on RMAs =========== Had Joint meeting with Net Tech [PERSON_NAME] and Le…"
click at [396, 447] on span "Submit" at bounding box center [391, 453] width 27 height 13
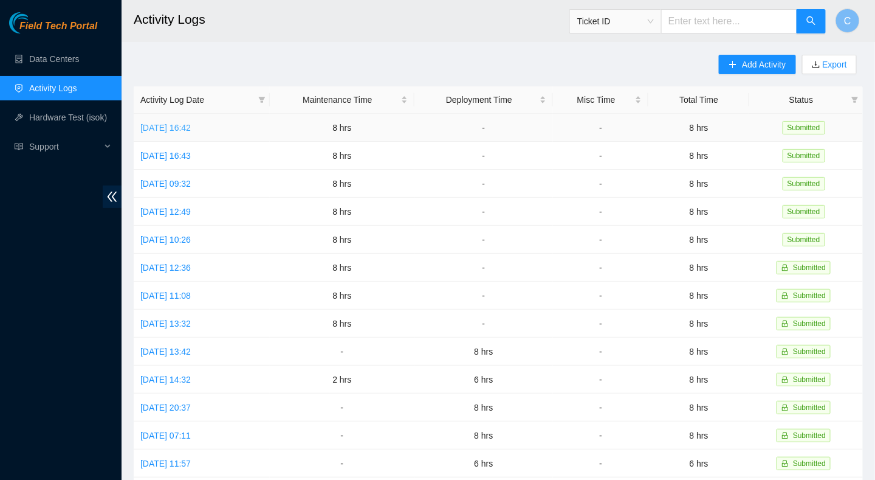
click at [182, 125] on link "[DATE] 16:42" at bounding box center [165, 128] width 50 height 10
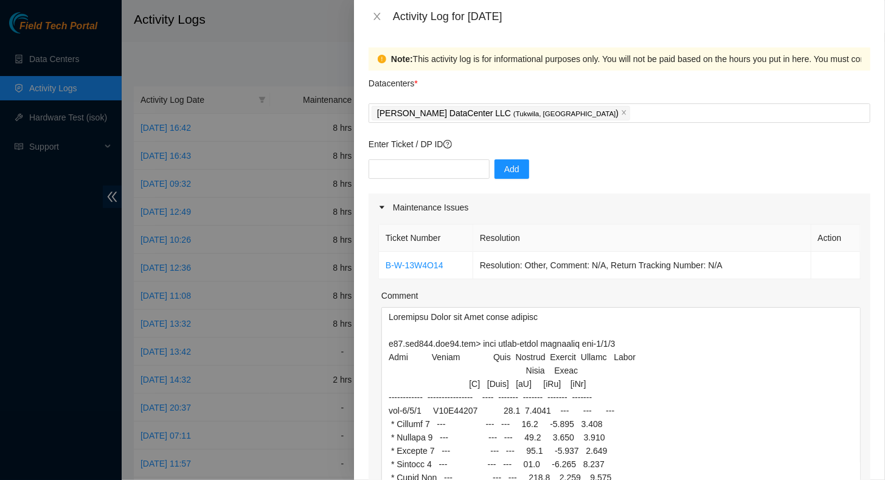
drag, startPoint x: 846, startPoint y: 361, endPoint x: 866, endPoint y: 510, distance: 150.3
click at [866, 479] on html "Field Tech Portal Data Centers Activity Logs Hardware Test (isok) Support Activ…" at bounding box center [442, 240] width 885 height 480
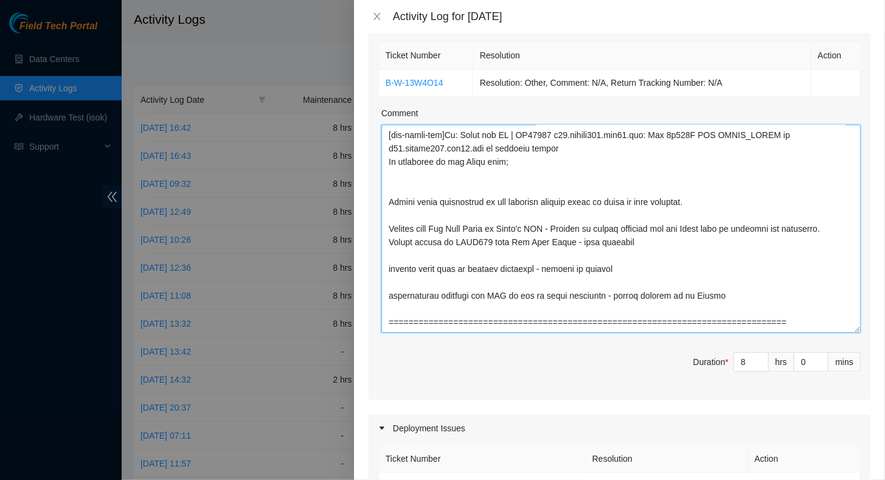
scroll to position [1241, 0]
drag, startPoint x: 387, startPoint y: 170, endPoint x: 751, endPoint y: 371, distance: 416.3
click at [749, 374] on div "Ticket Number Resolution Action B-W-13W4O14 Resolution: Other, Comment: N/A, Re…" at bounding box center [619, 219] width 502 height 361
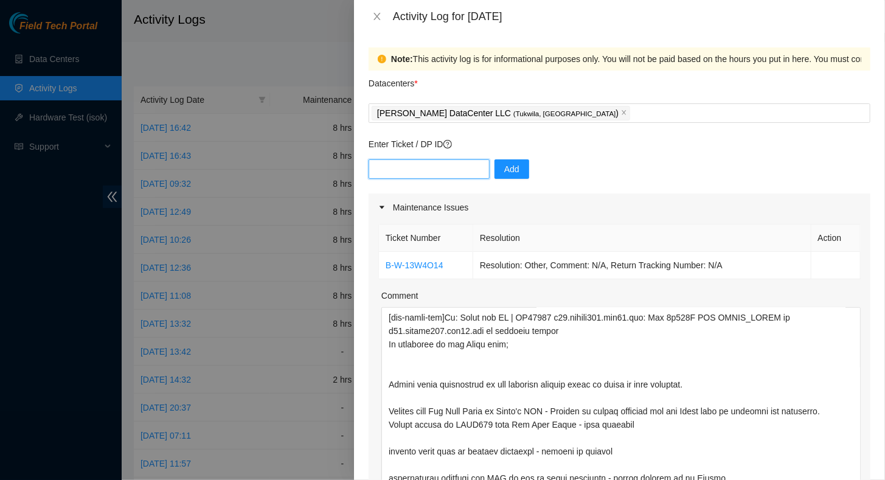
click at [417, 163] on input "text" at bounding box center [428, 168] width 121 height 19
paste input "DP79240"
type input "DP79240"
click at [506, 170] on span "Add" at bounding box center [511, 168] width 15 height 13
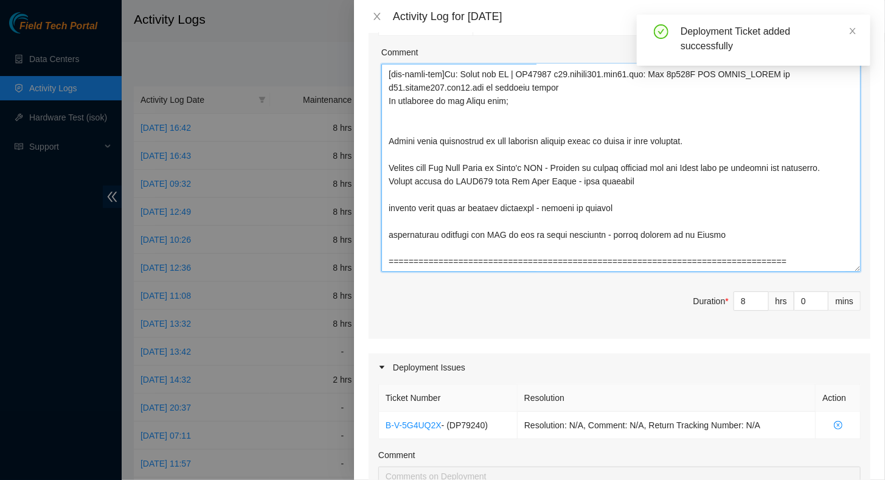
scroll to position [1071, 0]
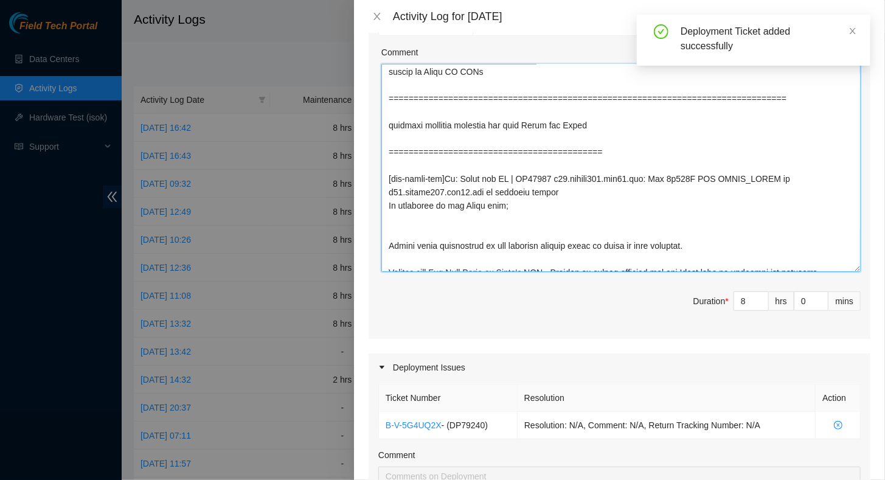
drag, startPoint x: 670, startPoint y: 269, endPoint x: 383, endPoint y: 214, distance: 292.1
click at [383, 214] on textarea "Comment" at bounding box center [620, 168] width 479 height 208
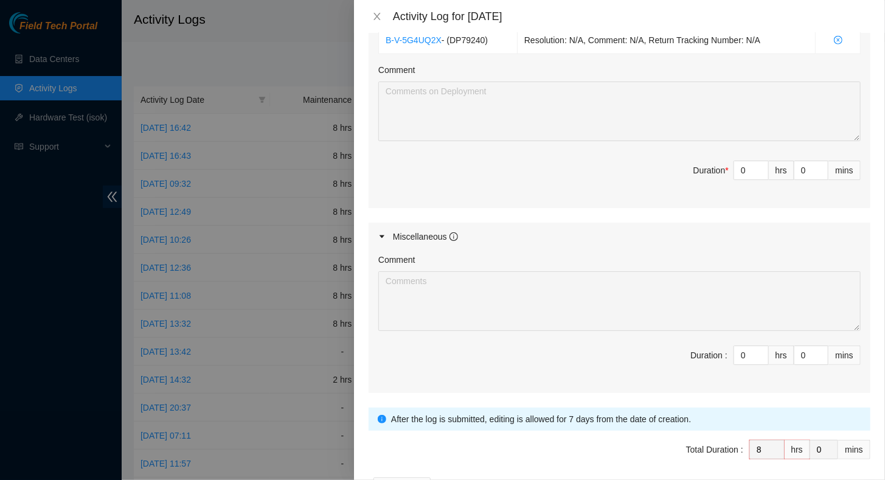
scroll to position [547, 0]
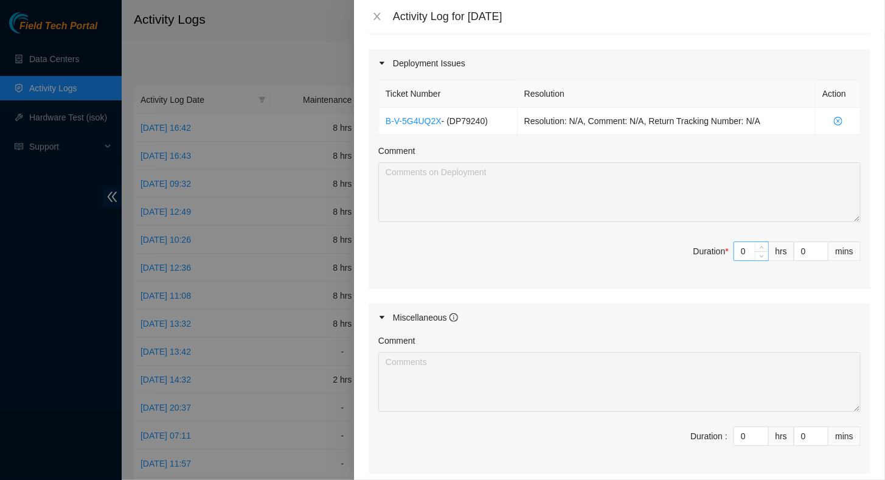
type textarea "Monitored [PERSON_NAME] and [PERSON_NAME] fiber tickets r20.tor101.sea01.fab> s…"
drag, startPoint x: 737, startPoint y: 249, endPoint x: 710, endPoint y: 249, distance: 27.4
click at [710, 249] on span "Duration * 0 hrs 0 mins" at bounding box center [619, 258] width 482 height 34
type input "2"
type input "10"
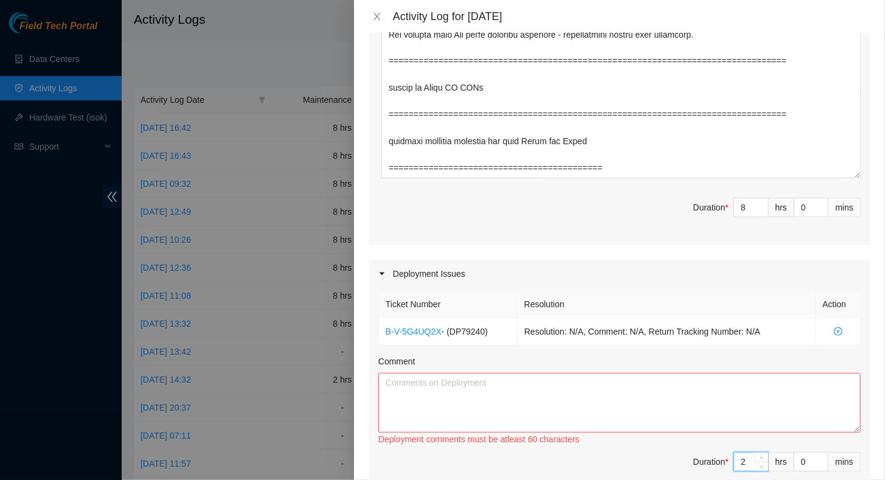
scroll to position [304, 0]
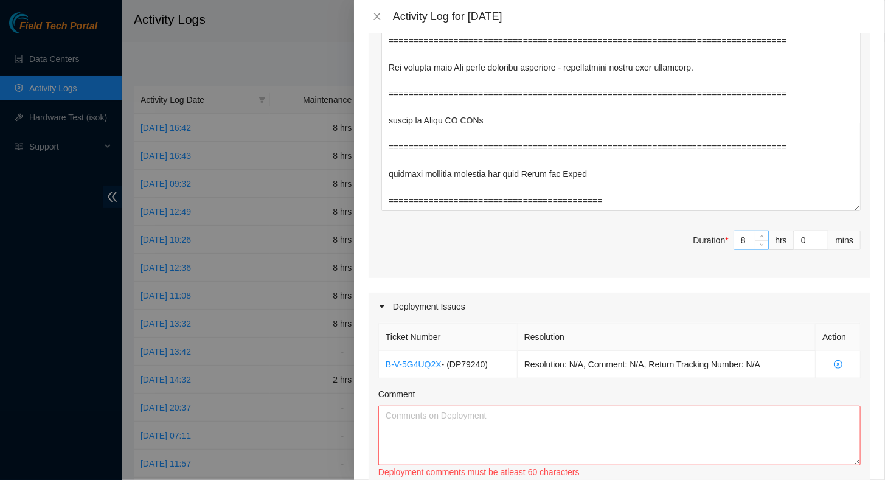
type input "2"
drag, startPoint x: 740, startPoint y: 239, endPoint x: 727, endPoint y: 243, distance: 13.9
click at [734, 241] on input "8" at bounding box center [751, 240] width 34 height 18
type input "6"
type input "8"
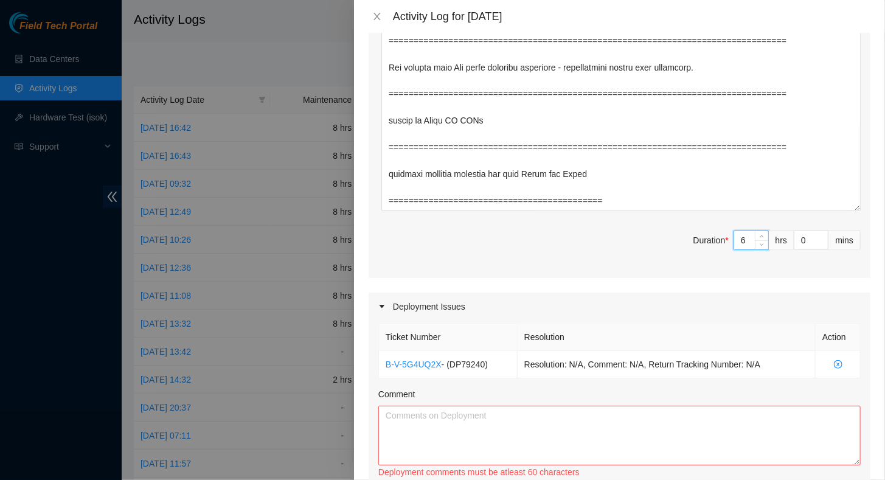
type input "6"
click at [523, 412] on textarea "Comment" at bounding box center [619, 435] width 482 height 60
paste textarea "[nie-field-sea]Re: Ready for FT | DP79240 r01.border101.sea01.fab: Add 1x100G P…"
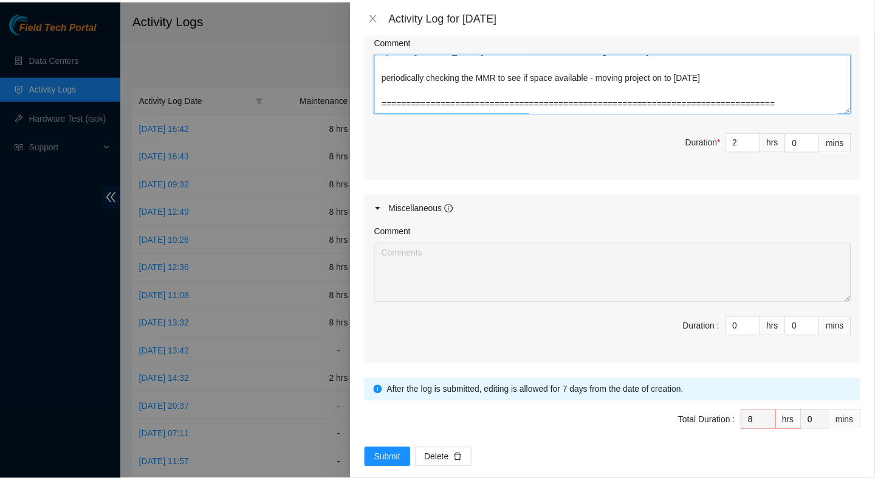
scroll to position [670, 0]
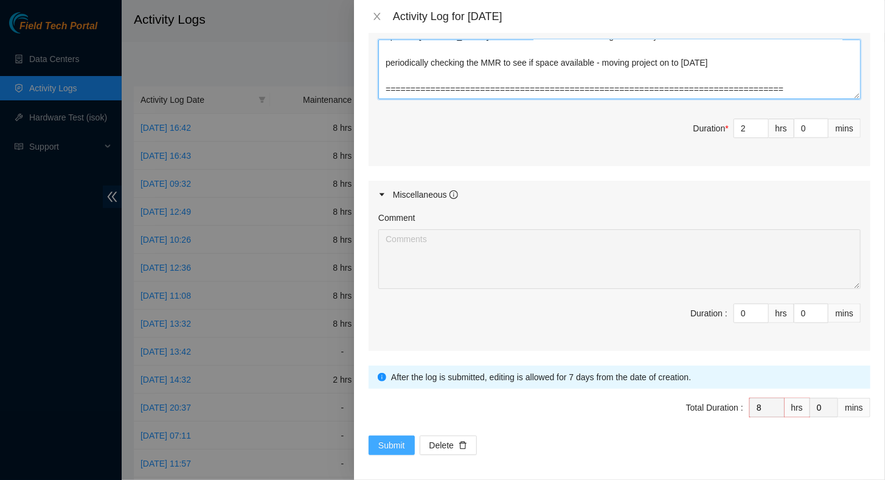
type textarea "[nie-field-sea]Re: Ready for FT | DP79240 r01.border101.sea01.fab: Add 1x100G P…"
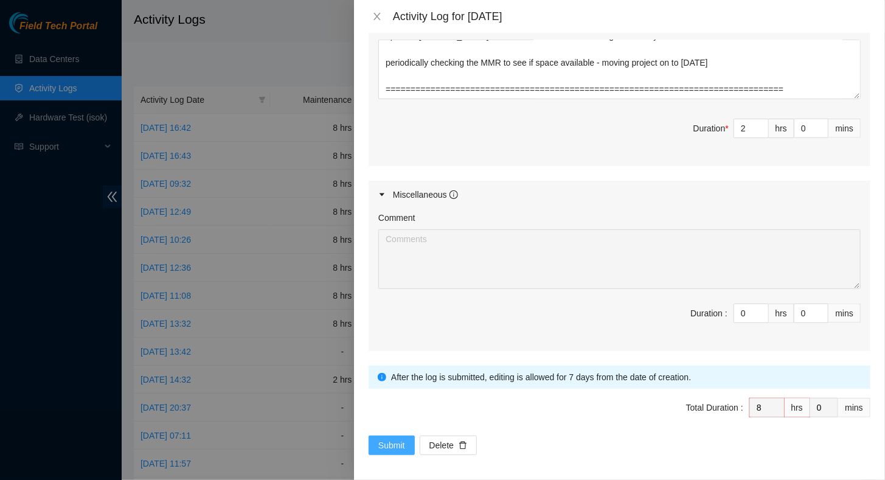
click at [393, 443] on span "Submit" at bounding box center [391, 444] width 27 height 13
